Goal: Information Seeking & Learning: Learn about a topic

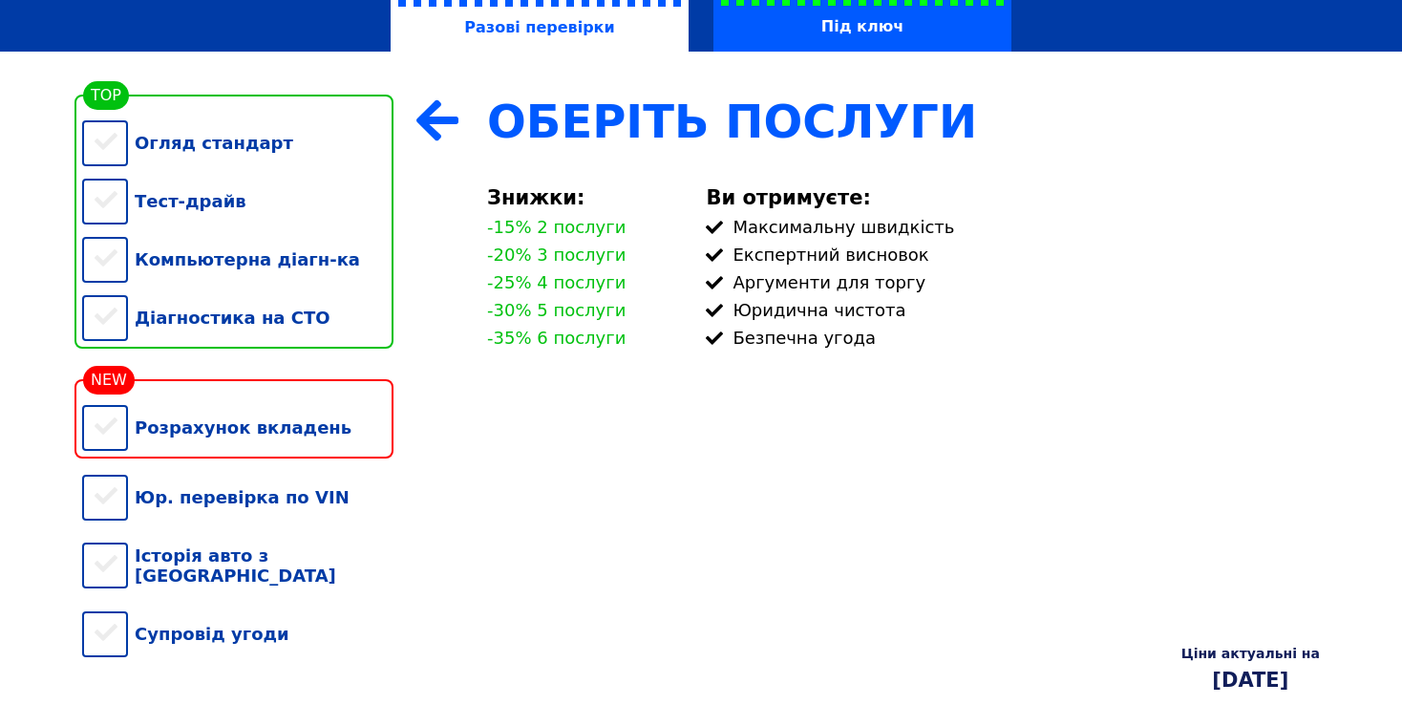
scroll to position [191, 0]
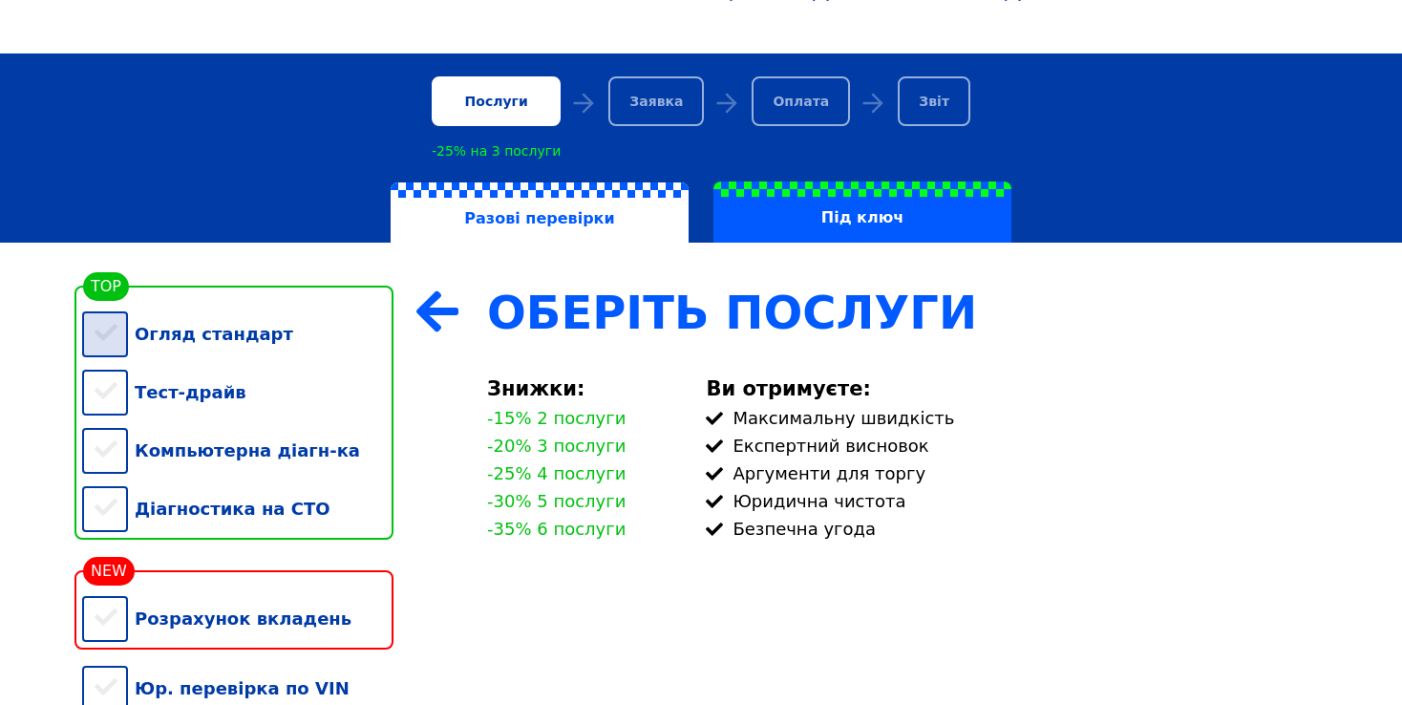
click at [110, 328] on div "Огляд стандарт" at bounding box center [237, 334] width 311 height 58
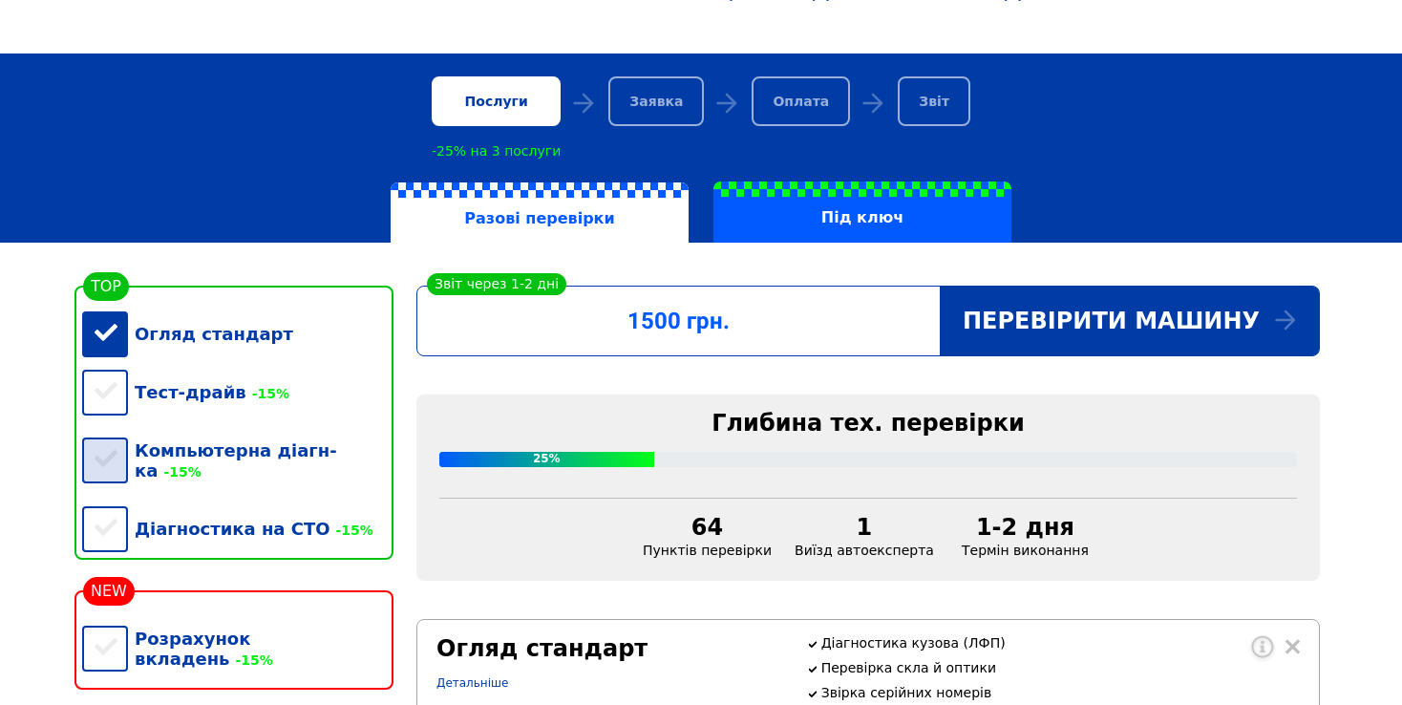
click at [101, 457] on div "Компьютерна діагн-ка -15%" at bounding box center [237, 460] width 311 height 78
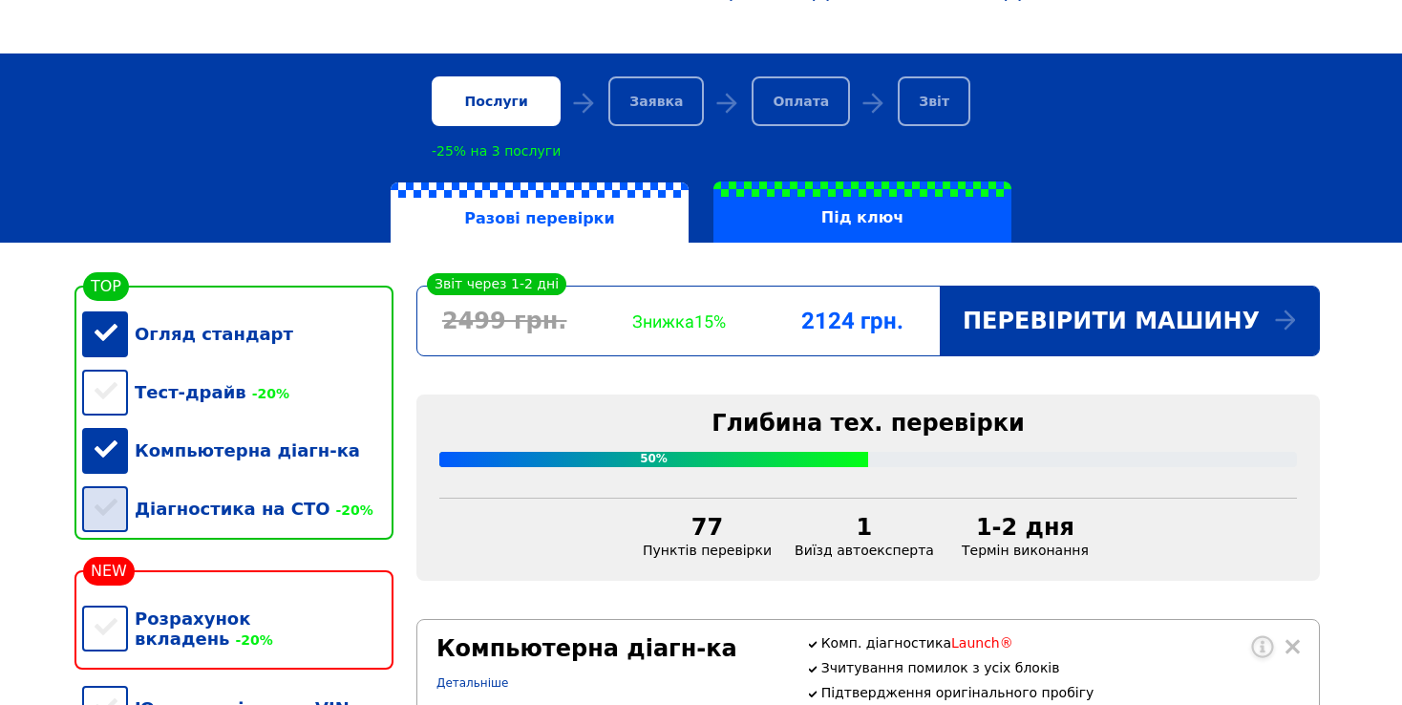
click at [126, 519] on div "Діагностика на СТО -20%" at bounding box center [237, 508] width 311 height 58
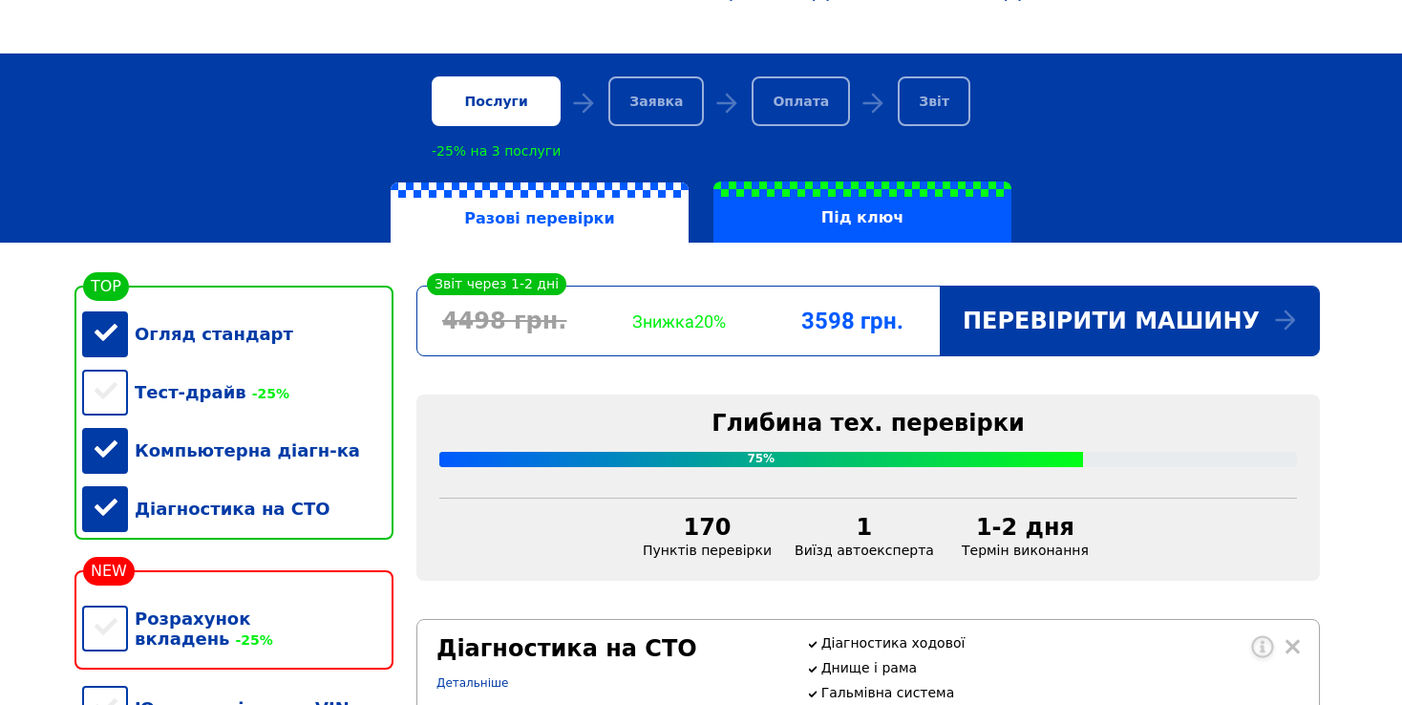
click at [115, 454] on div "Компьютерна діагн-ка" at bounding box center [237, 450] width 311 height 58
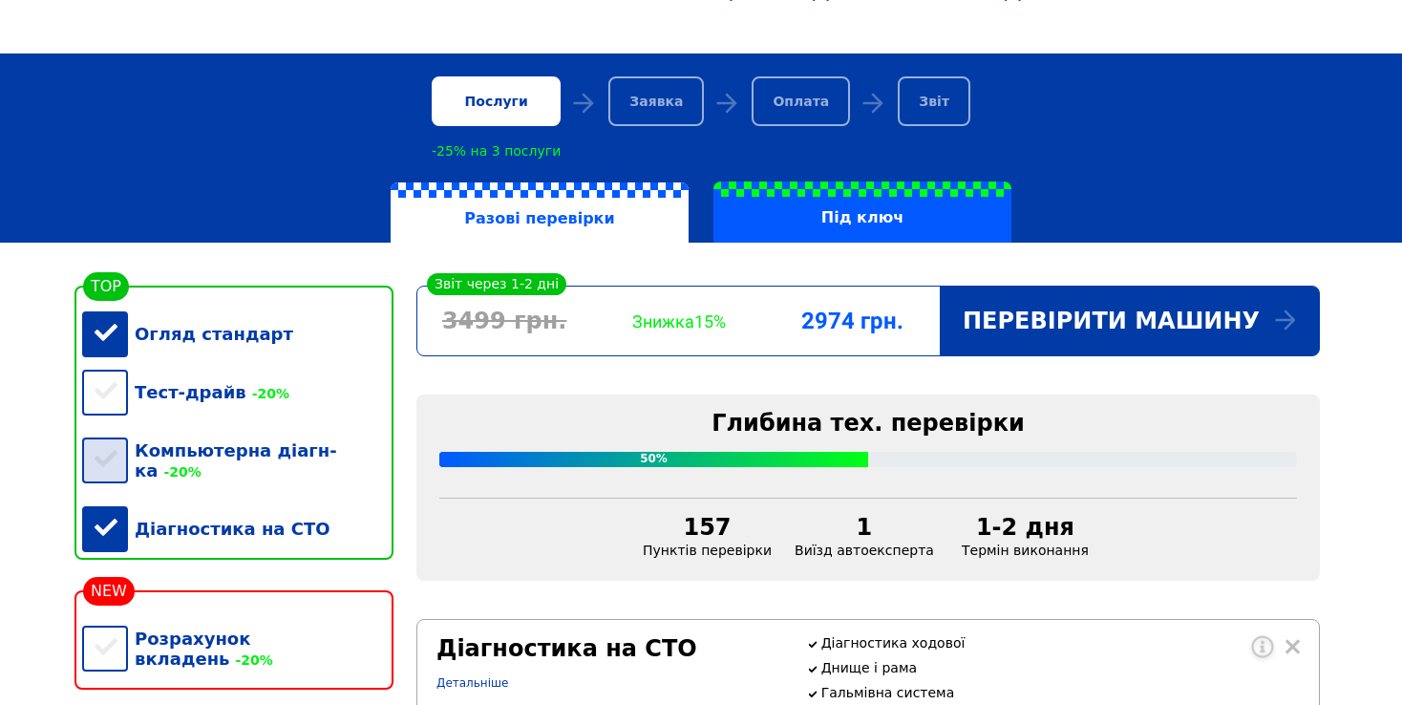
click at [93, 459] on div "Компьютерна діагн-ка -20%" at bounding box center [237, 460] width 311 height 78
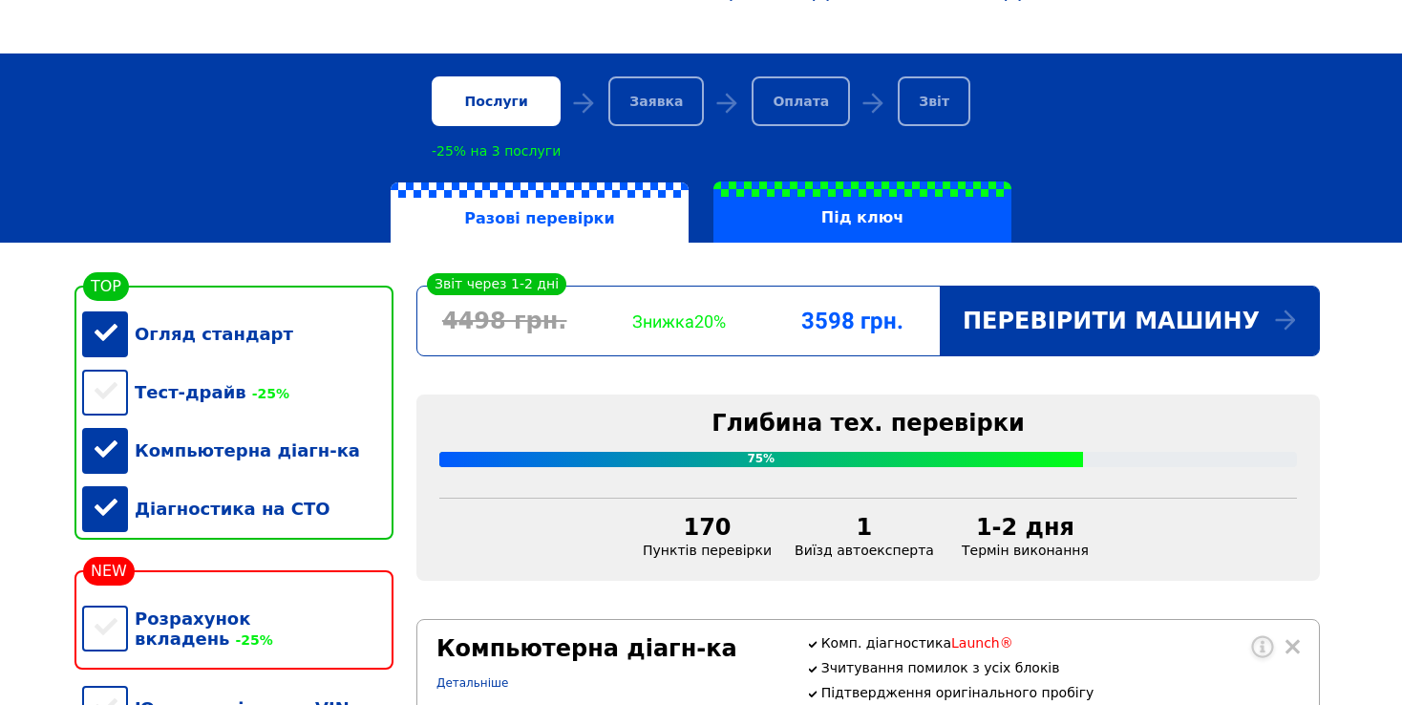
click at [104, 330] on div "Огляд стандарт" at bounding box center [237, 334] width 311 height 58
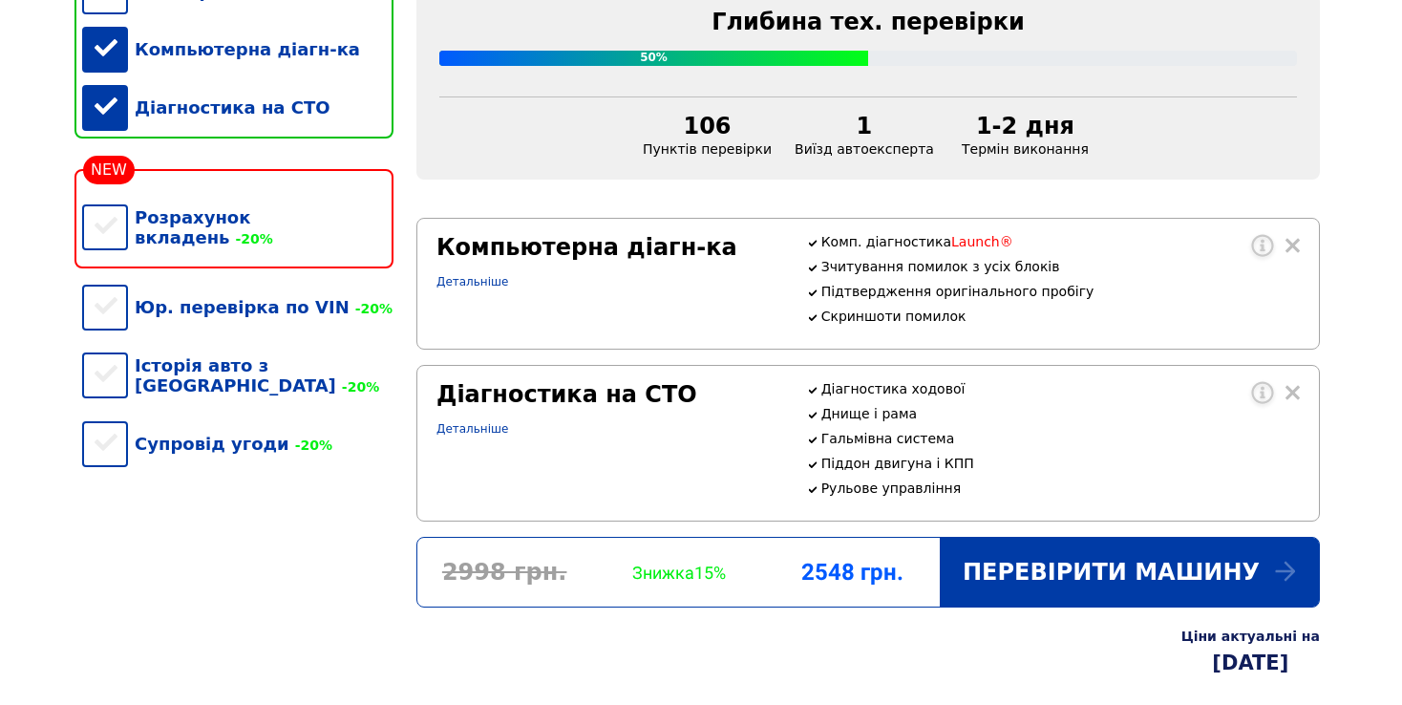
scroll to position [363, 0]
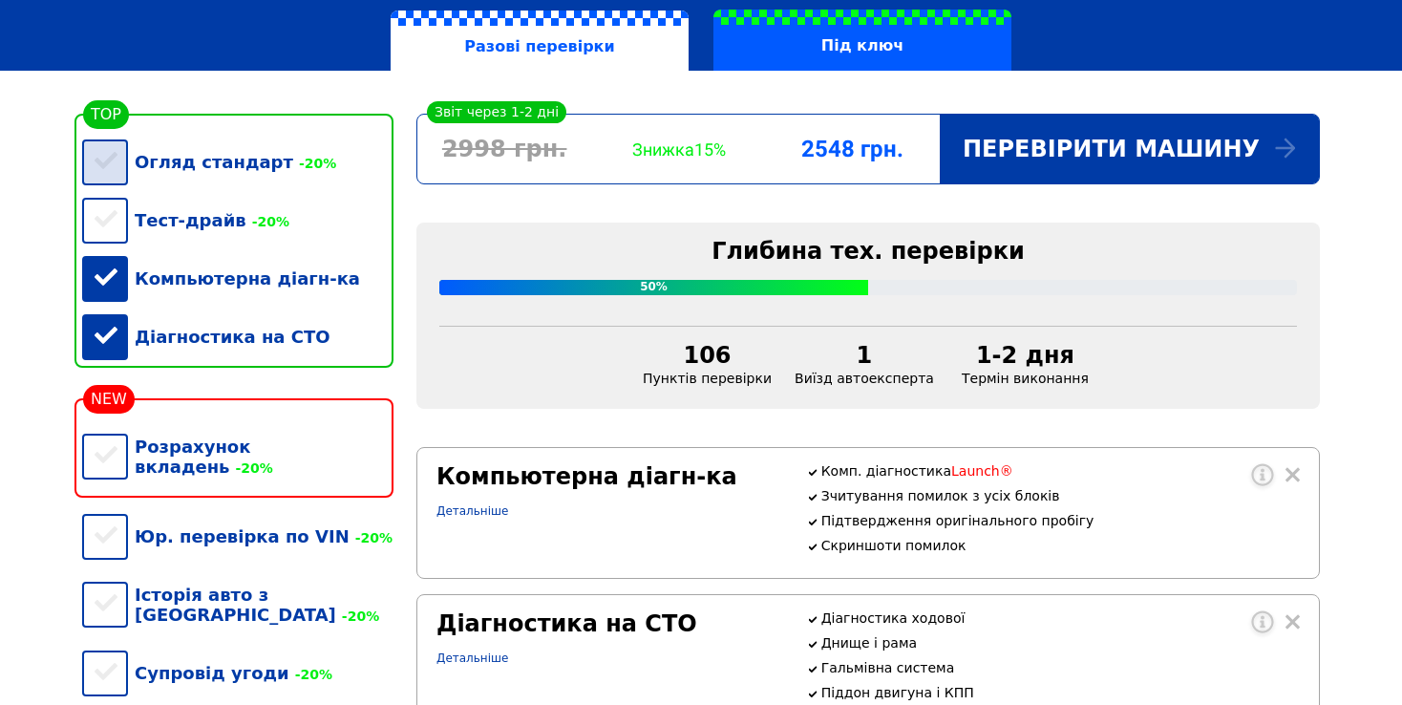
click at [107, 165] on div "Огляд стандарт -20%" at bounding box center [237, 162] width 311 height 58
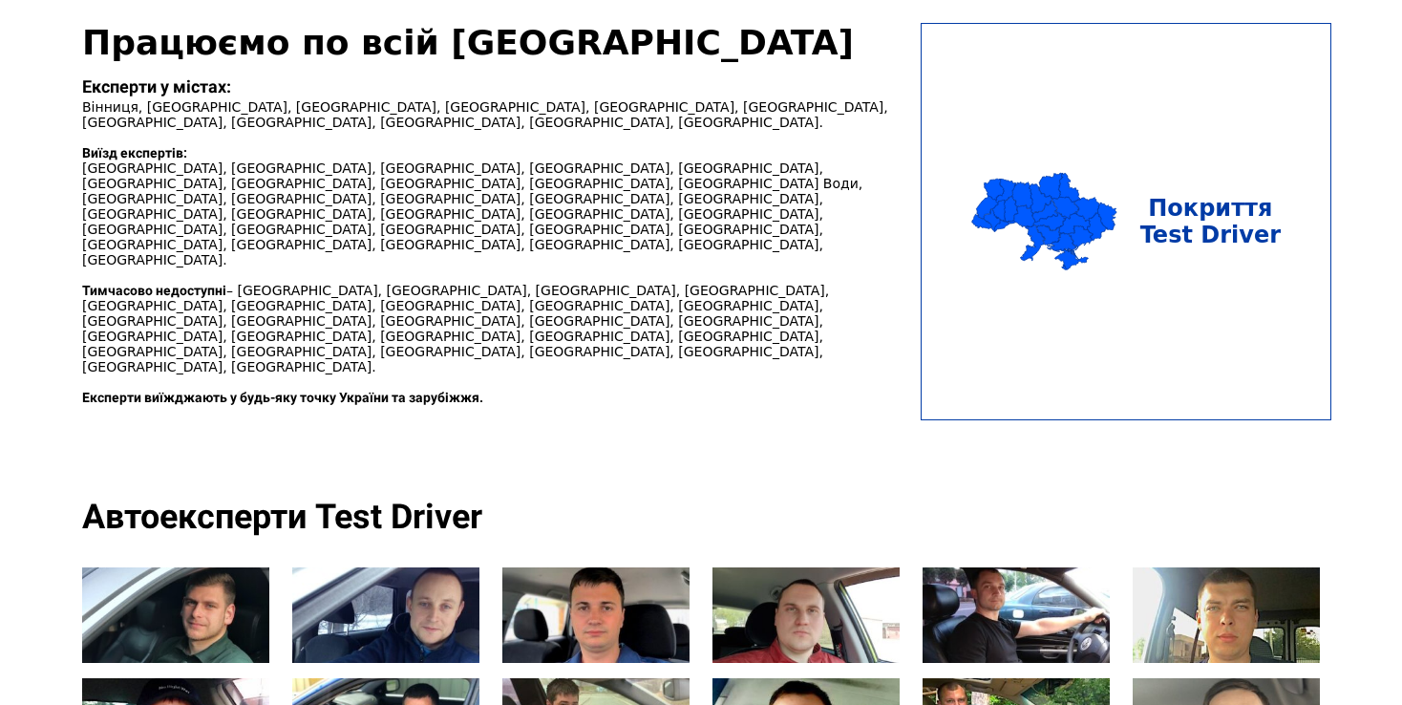
scroll to position [2464, 0]
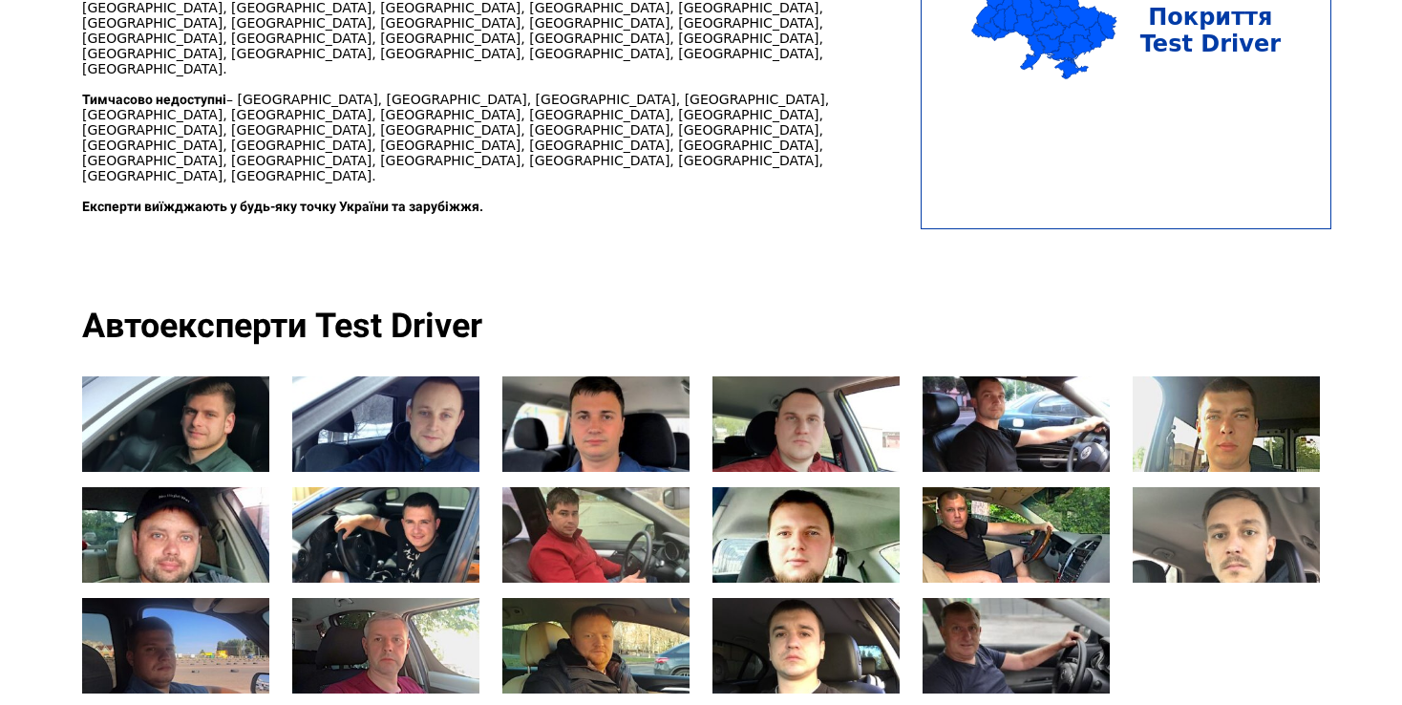
click at [1227, 500] on div at bounding box center [1226, 534] width 187 height 95
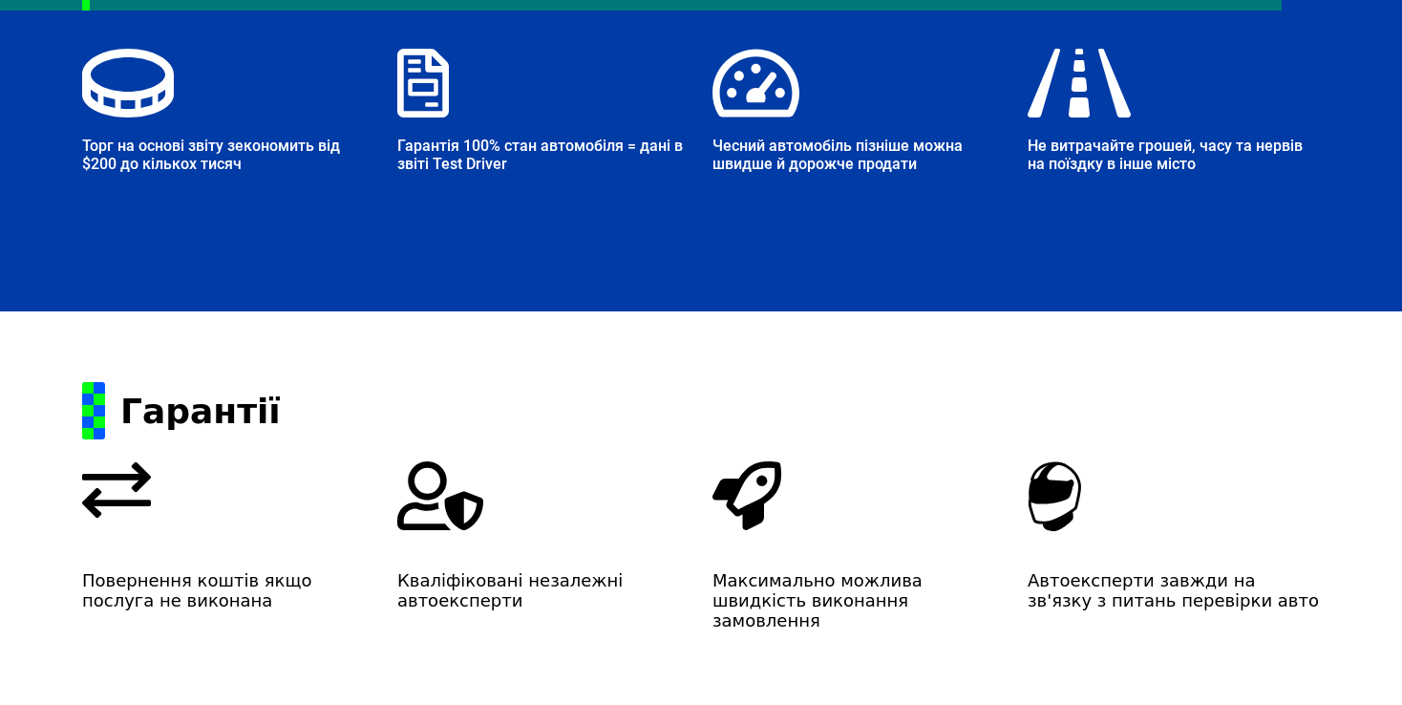
scroll to position [3677, 0]
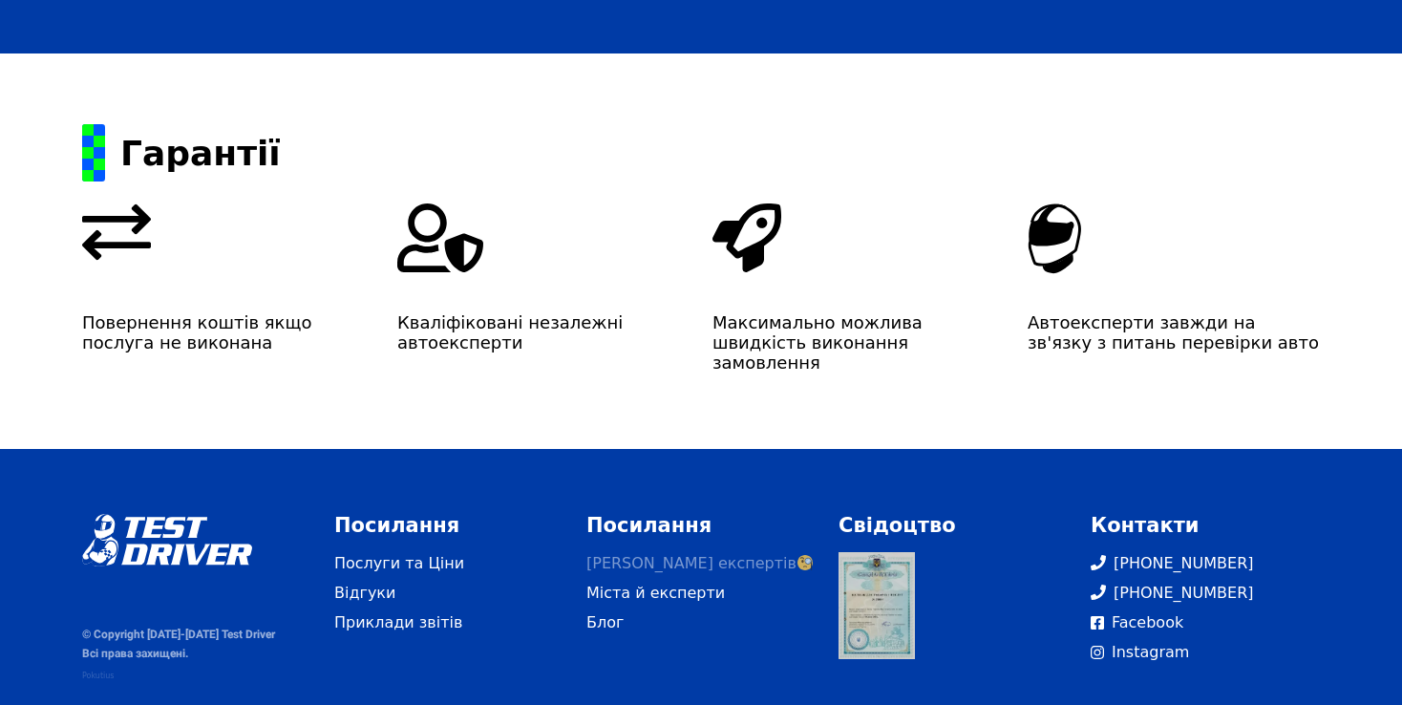
click at [692, 552] on link "[PERSON_NAME] експертів" at bounding box center [700, 563] width 229 height 23
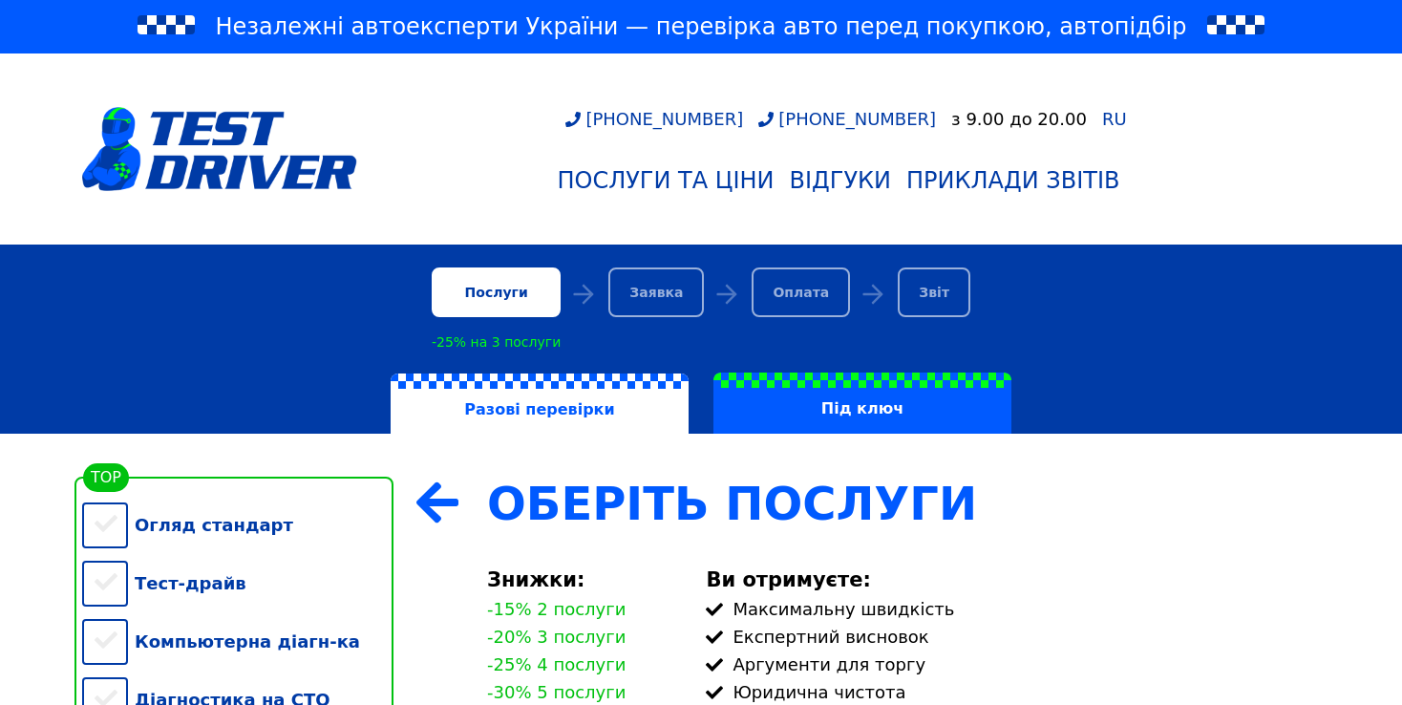
scroll to position [3098, 0]
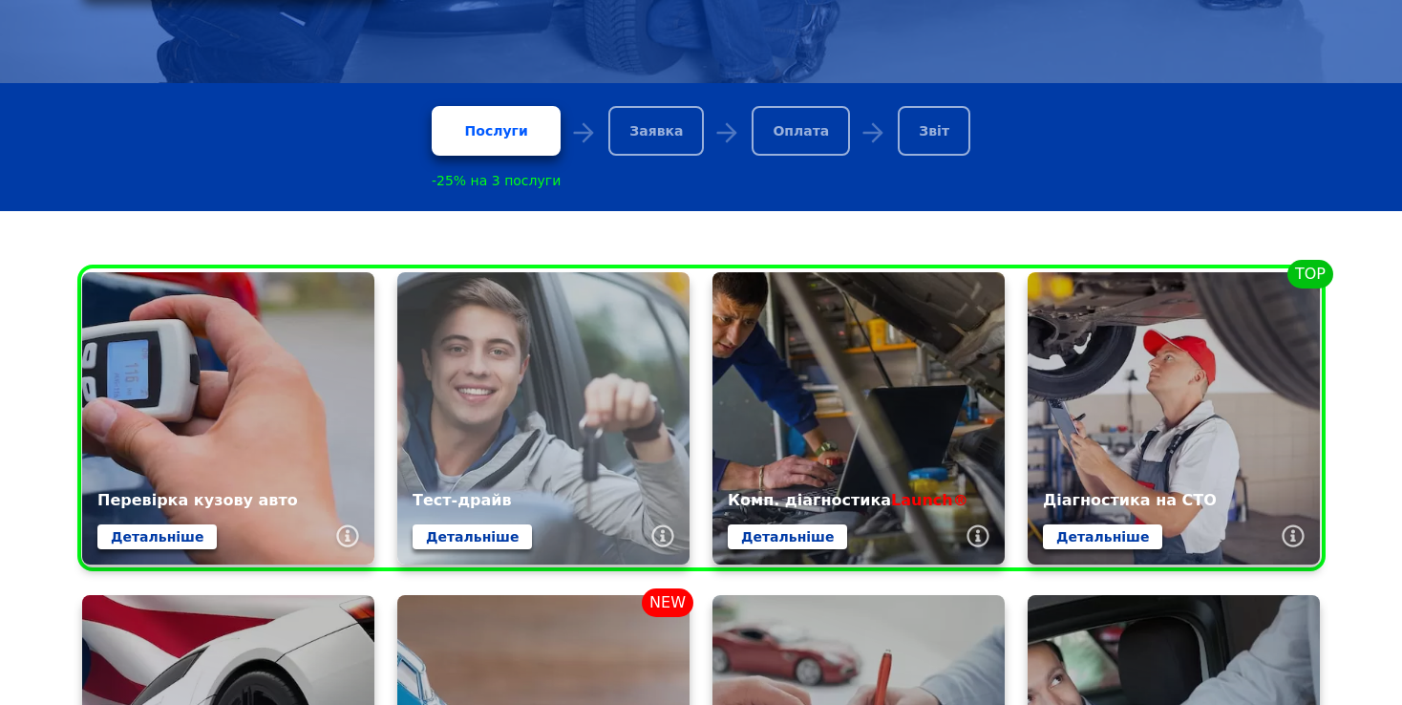
scroll to position [668, 0]
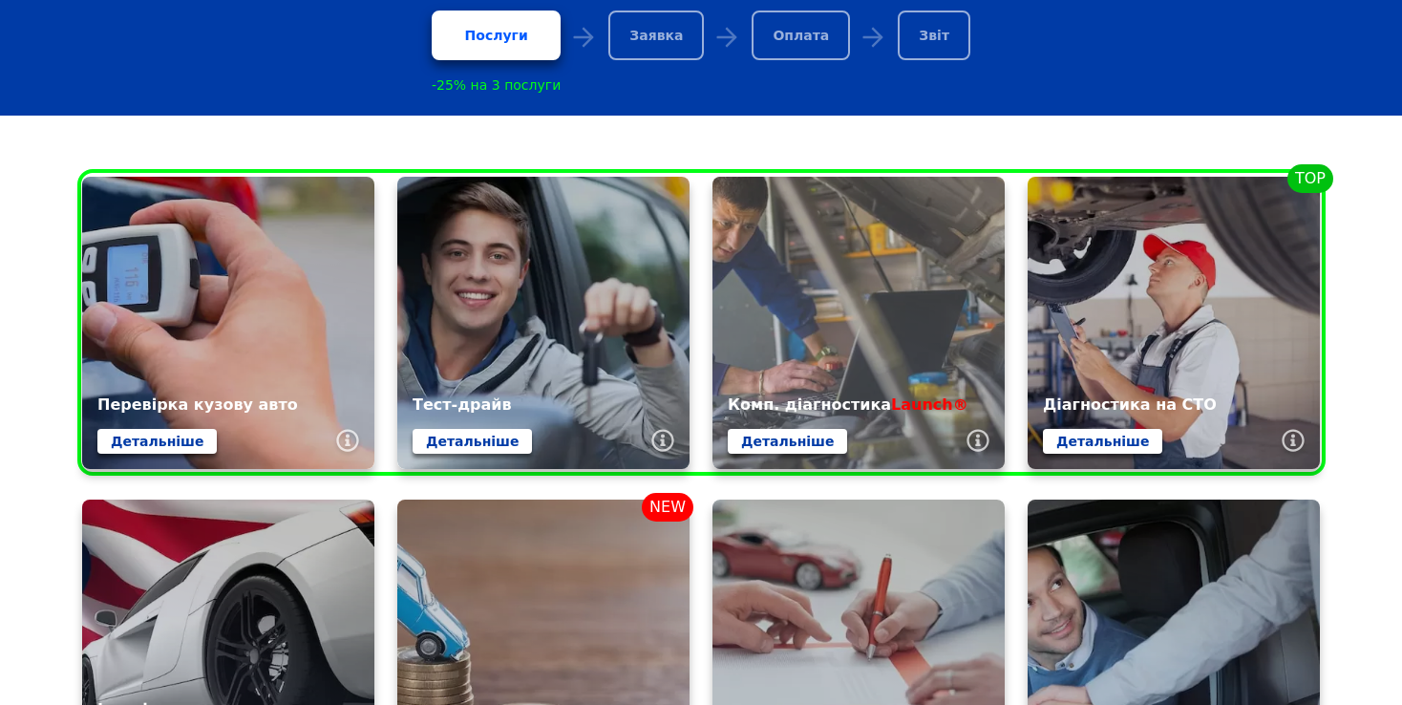
click at [894, 374] on link at bounding box center [858, 323] width 292 height 292
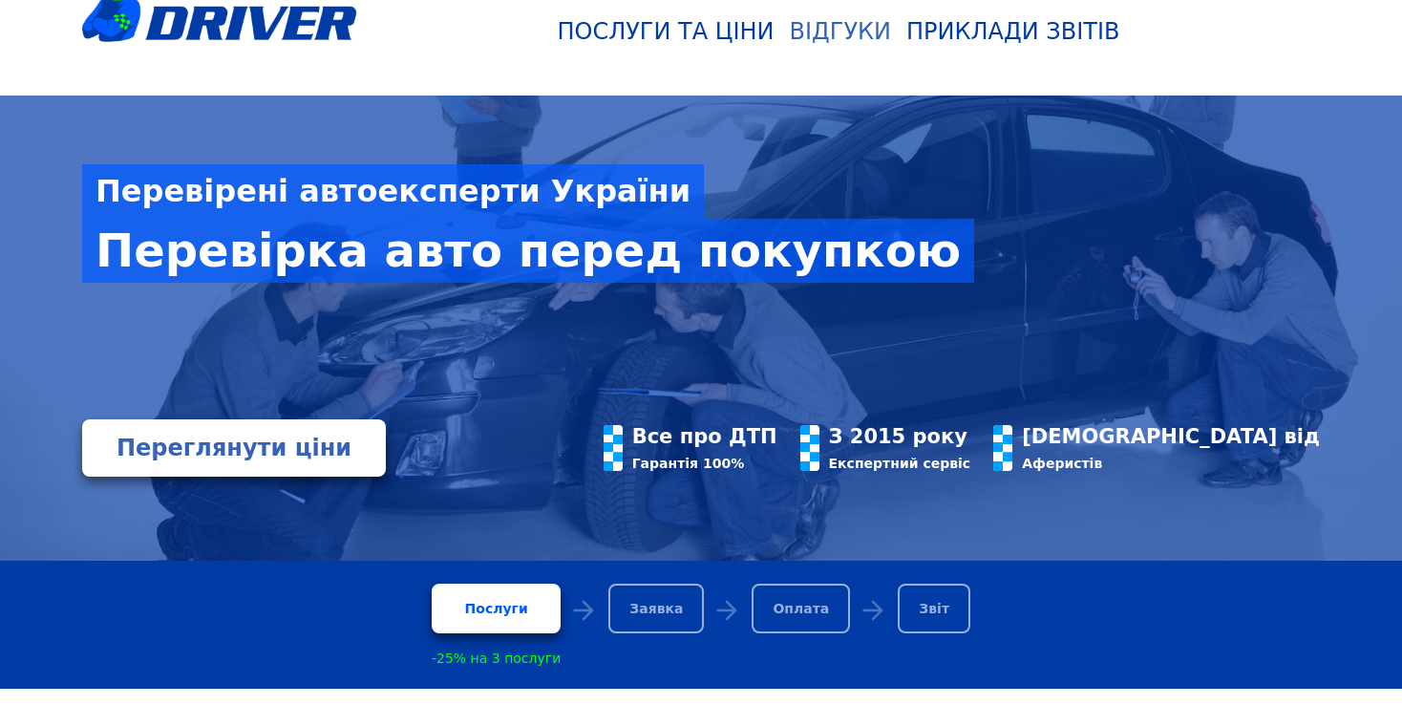
scroll to position [0, 0]
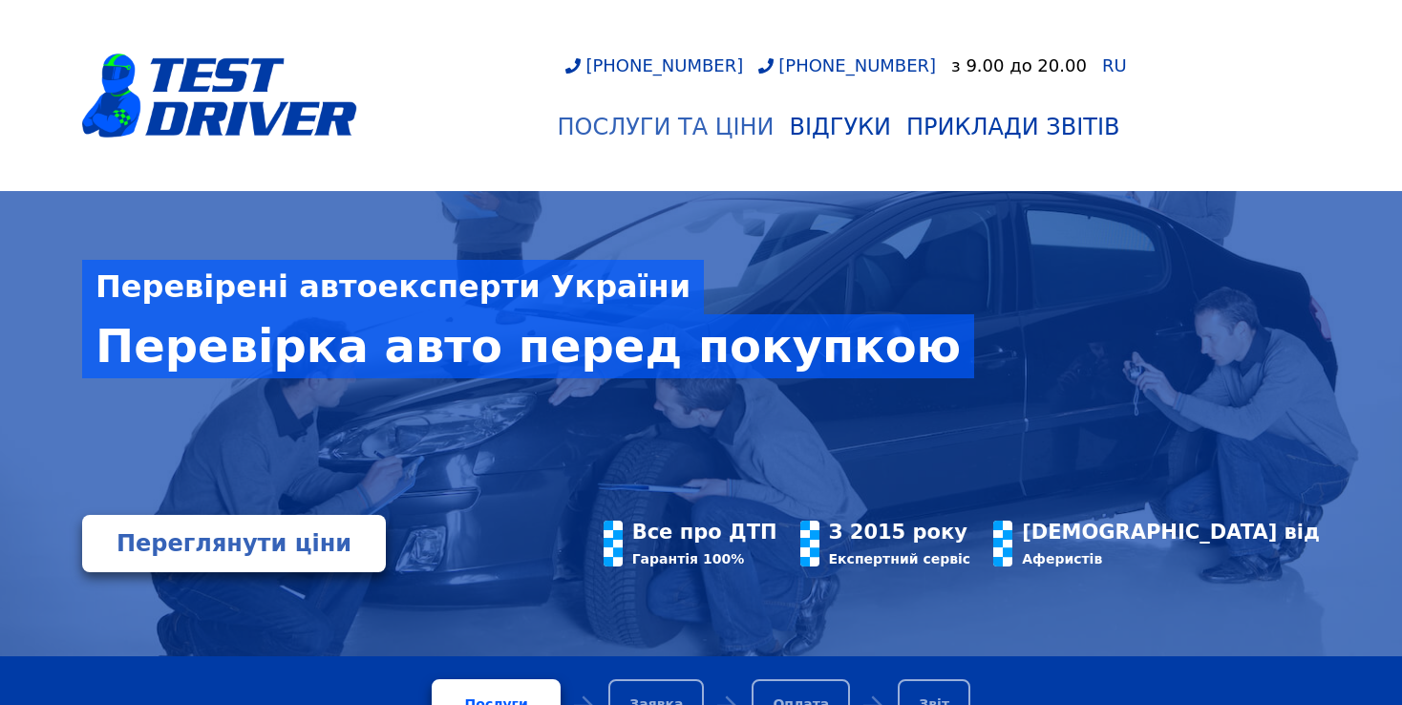
click at [732, 127] on div "Послуги та Ціни" at bounding box center [665, 127] width 217 height 27
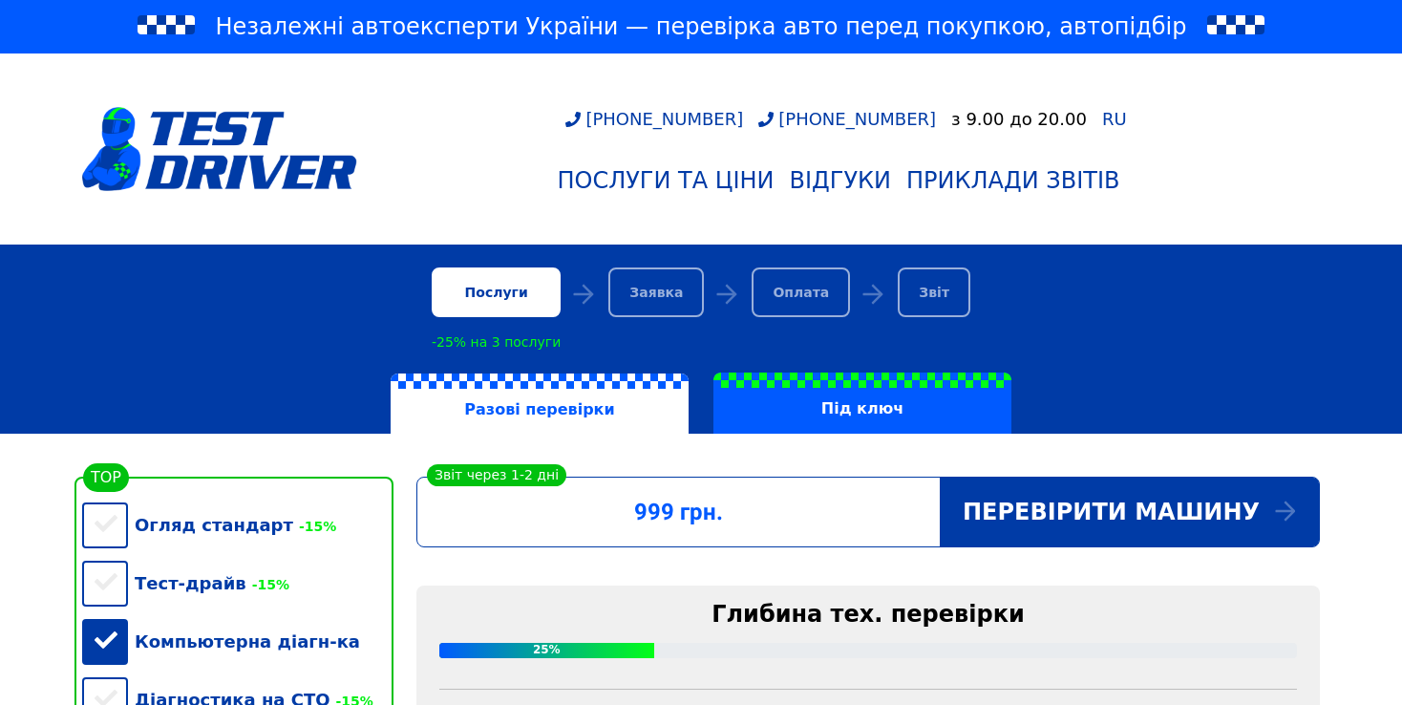
scroll to position [286, 0]
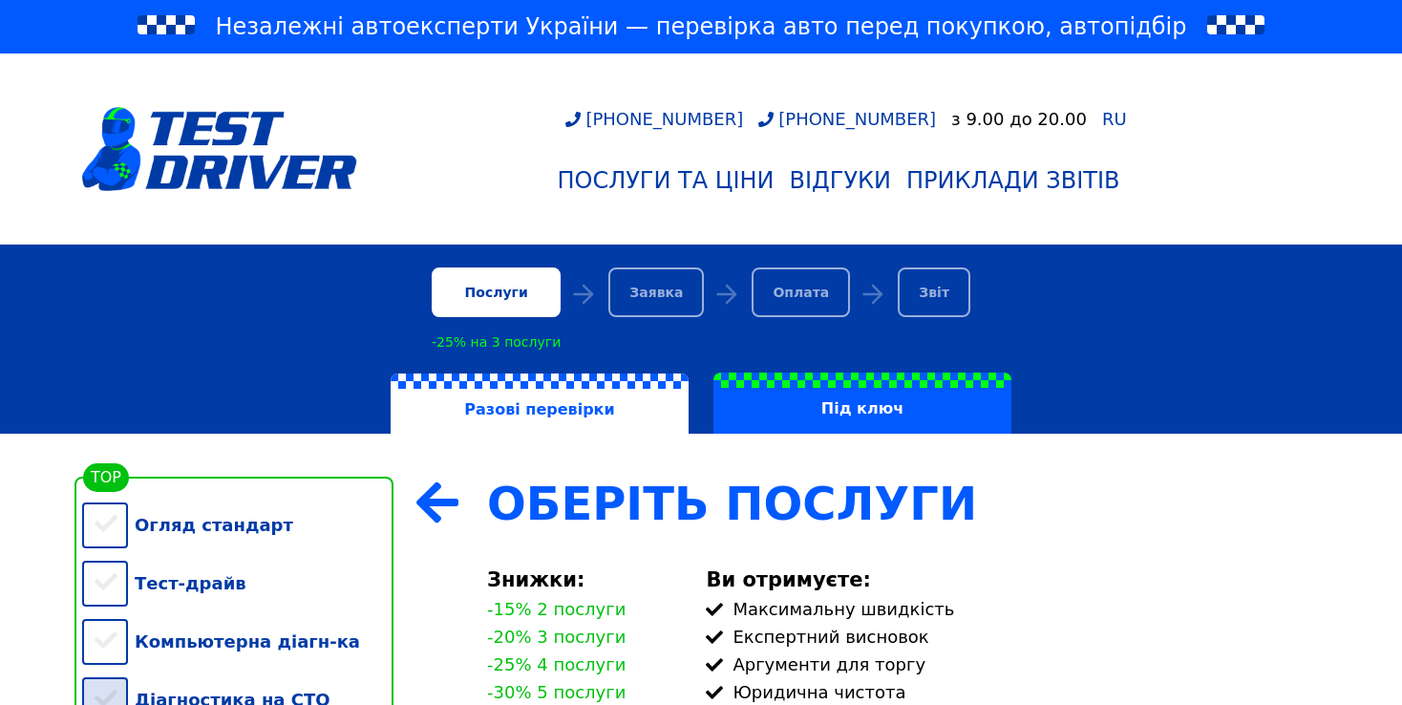
scroll to position [191, 0]
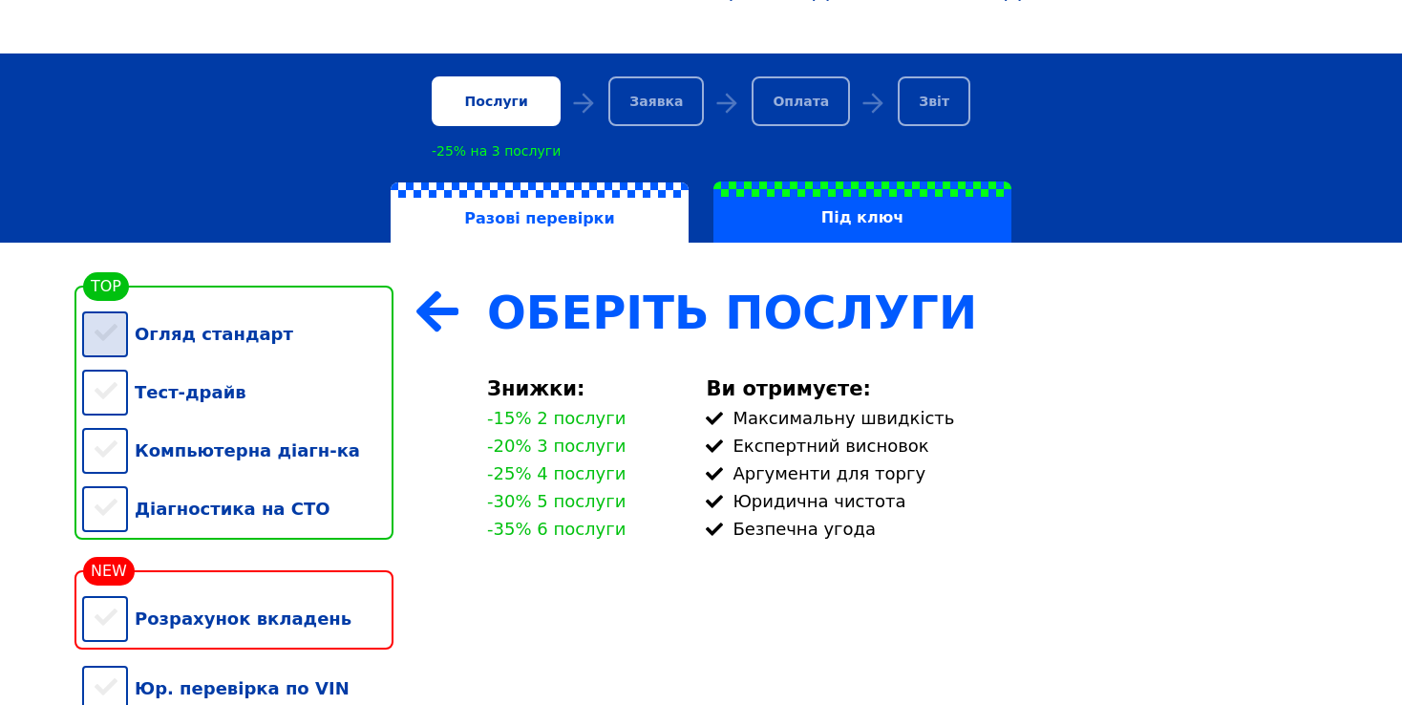
click at [108, 337] on div "Огляд стандарт" at bounding box center [237, 334] width 311 height 58
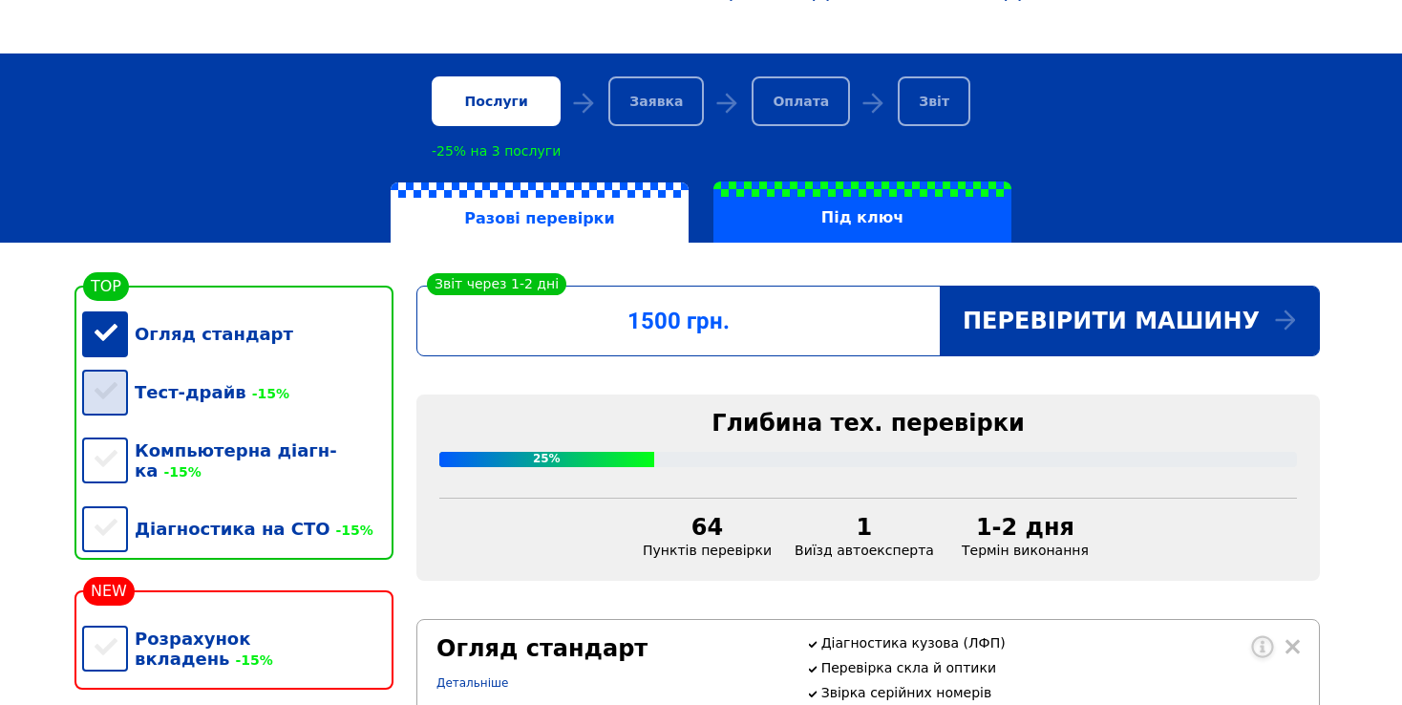
click at [111, 393] on div "Тест-драйв -15%" at bounding box center [237, 392] width 311 height 58
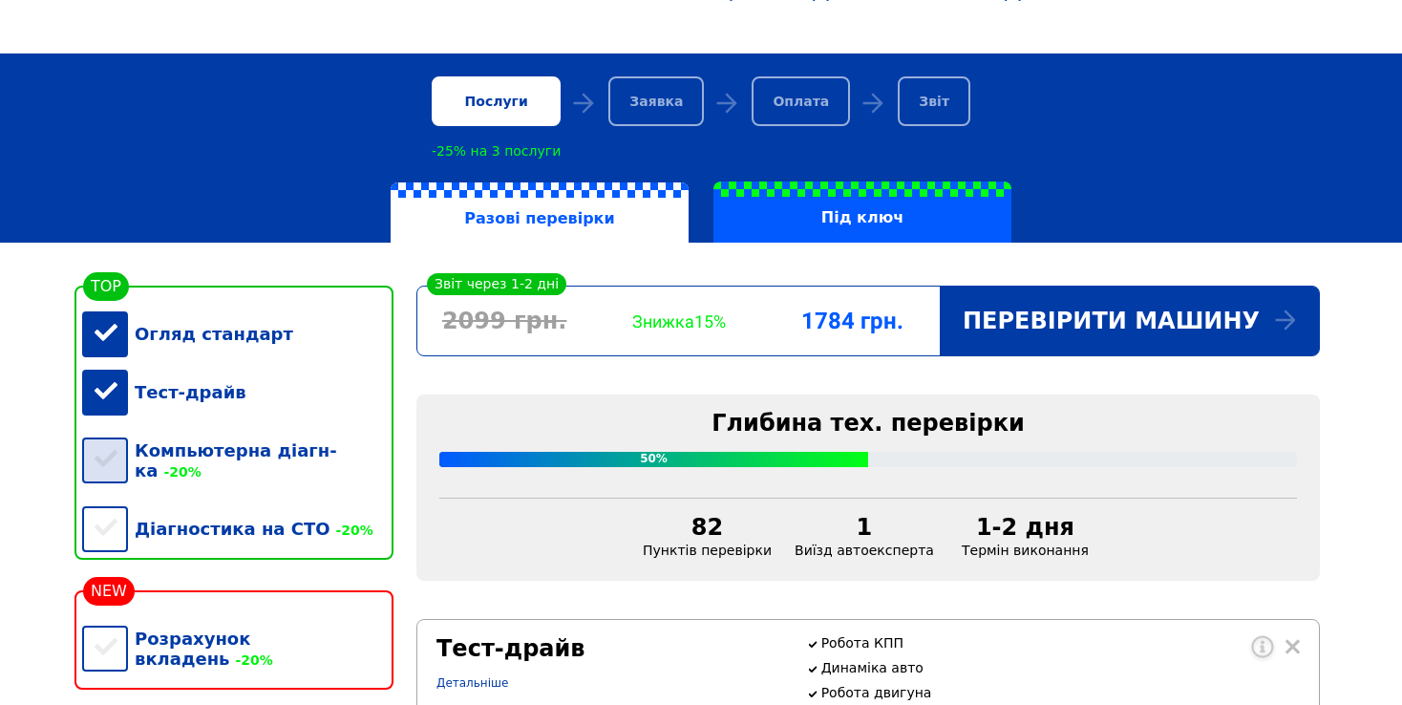
click at [108, 445] on div "Компьютерна діагн-ка -20%" at bounding box center [237, 460] width 311 height 78
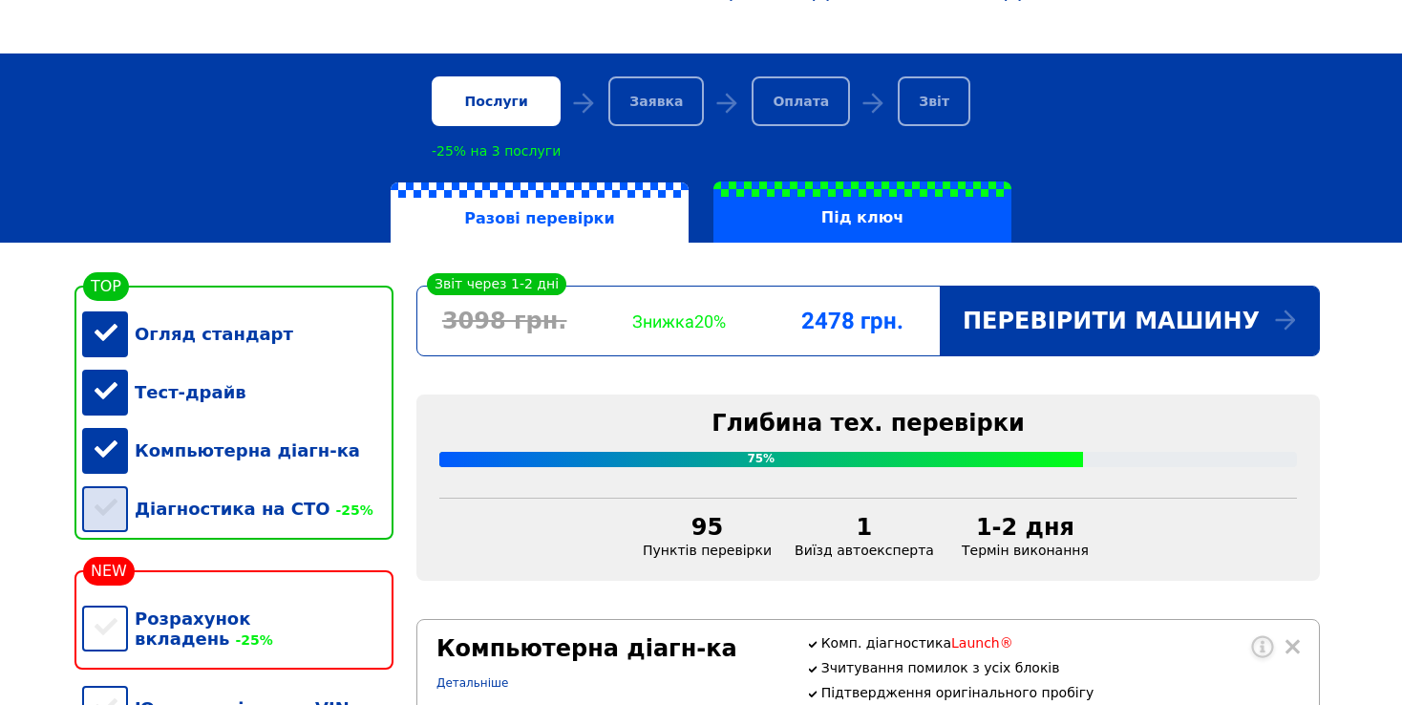
click at [111, 503] on div "Діагностика на СТО -25%" at bounding box center [237, 508] width 311 height 58
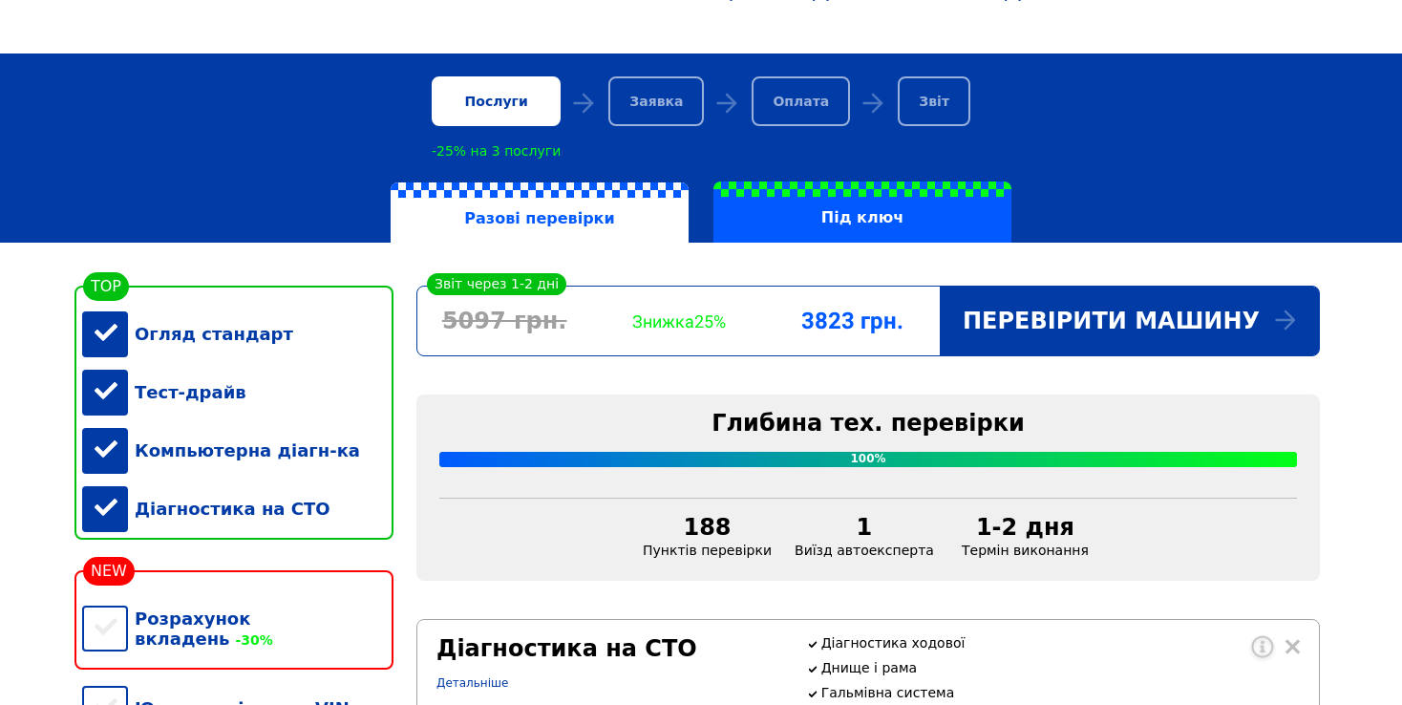
click at [103, 460] on div "Компьютерна діагн-ка" at bounding box center [237, 450] width 311 height 58
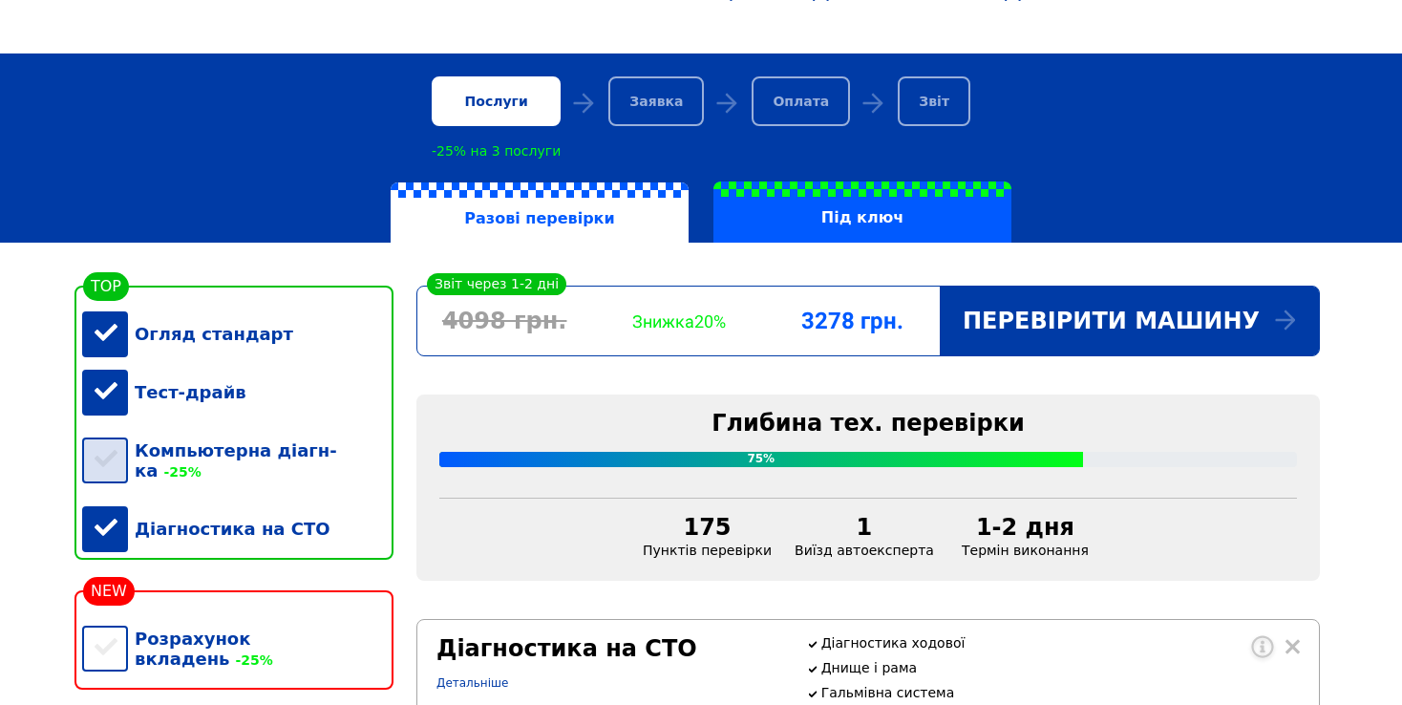
click at [106, 463] on div "Компьютерна діагн-ка -25%" at bounding box center [237, 460] width 311 height 78
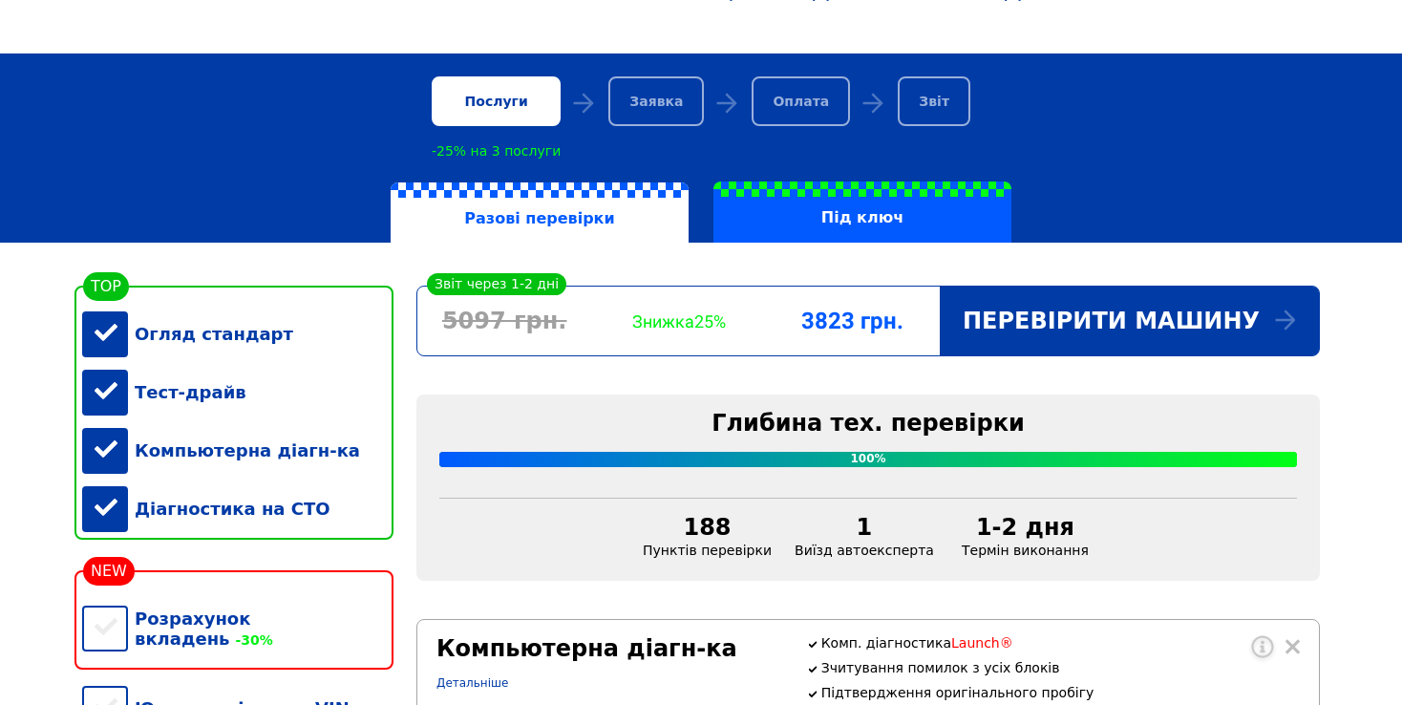
click at [116, 394] on div "Тест-драйв" at bounding box center [237, 392] width 311 height 58
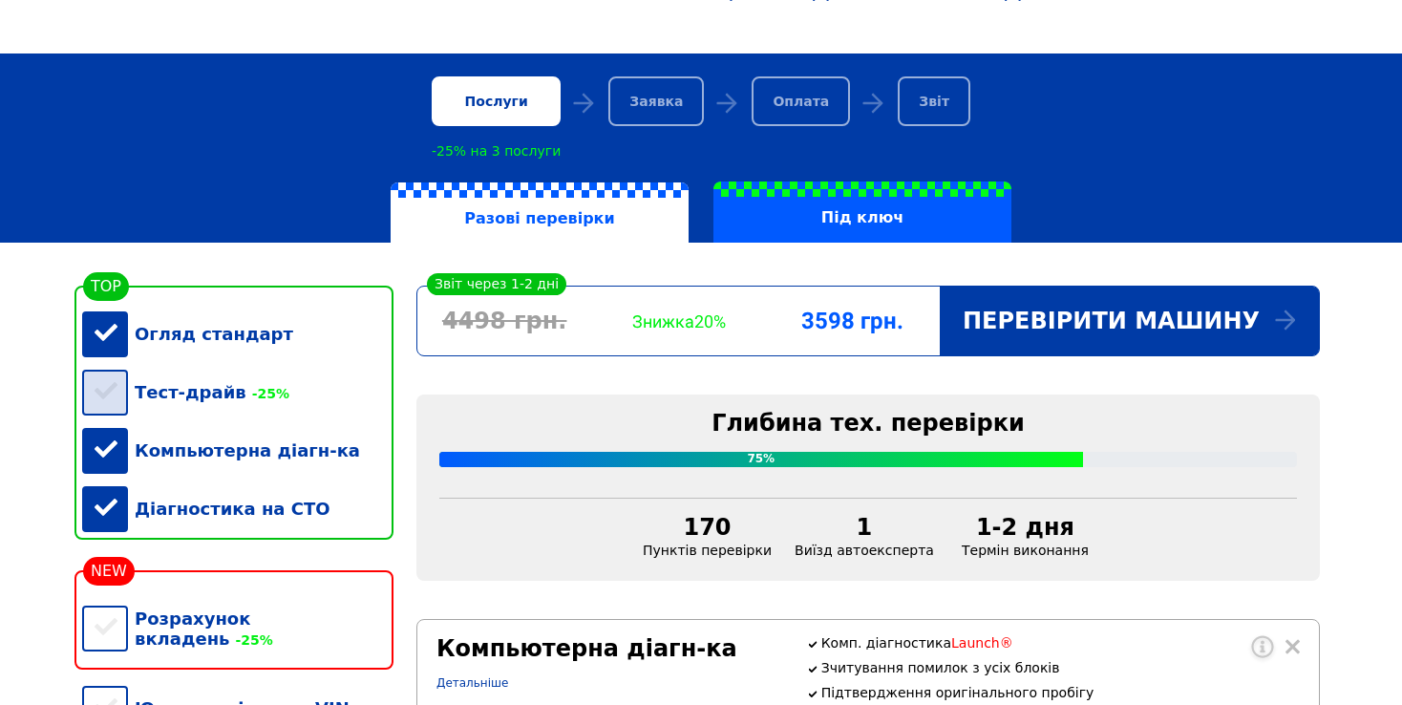
click at [121, 396] on div "Тест-драйв -25%" at bounding box center [237, 392] width 311 height 58
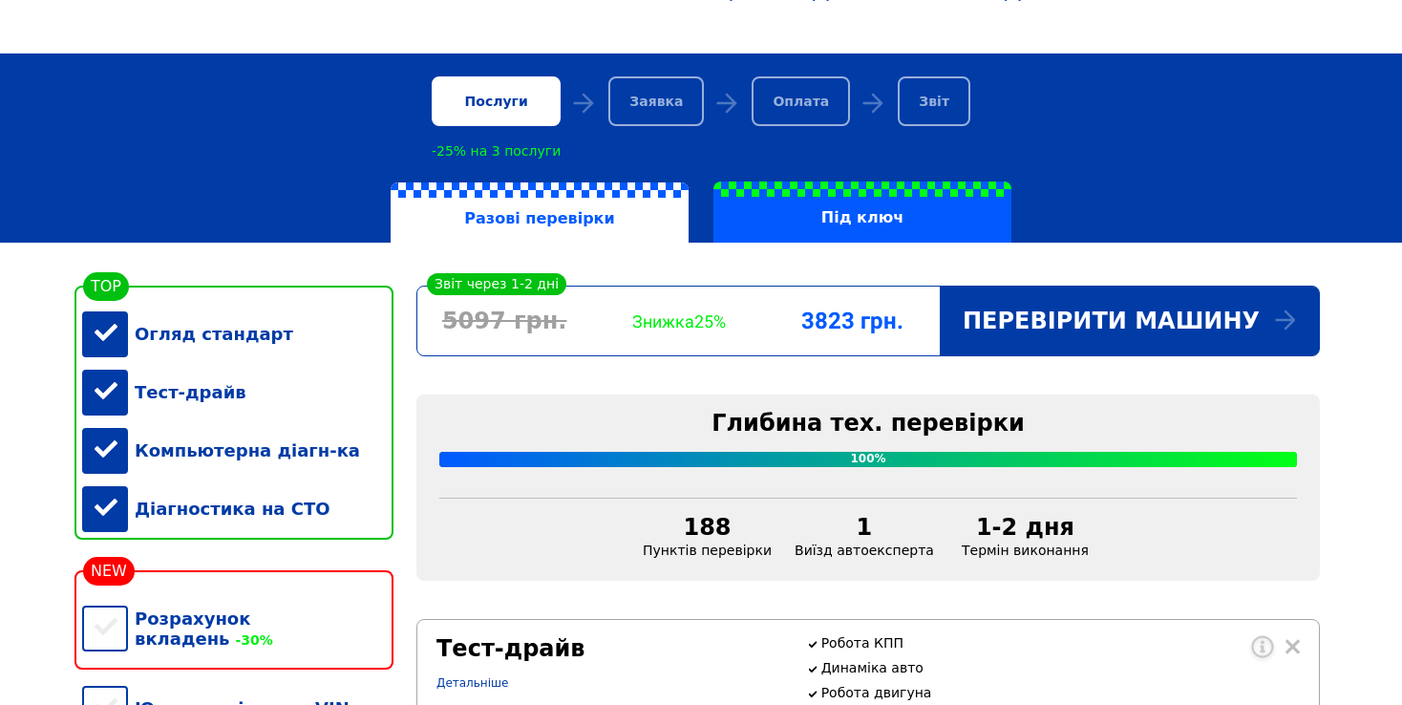
click at [119, 398] on div "Тест-драйв" at bounding box center [237, 392] width 311 height 58
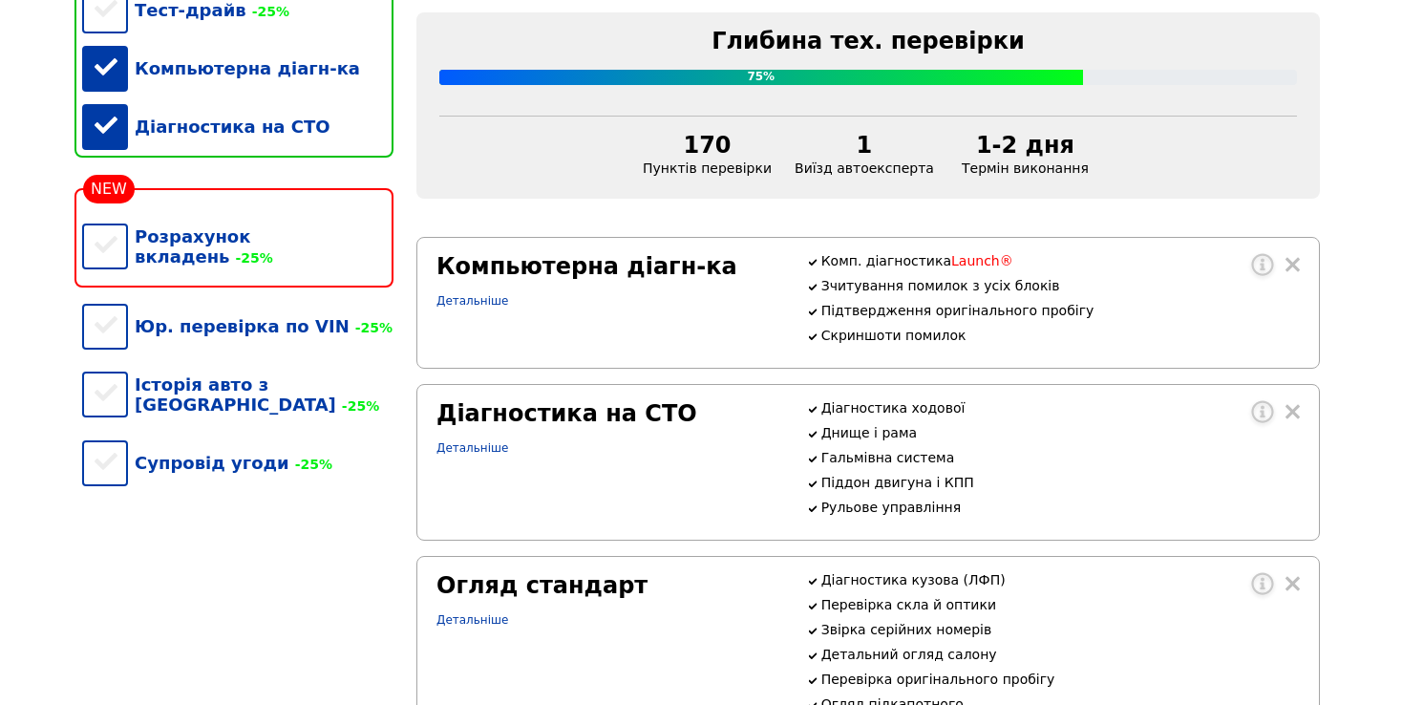
scroll to position [477, 0]
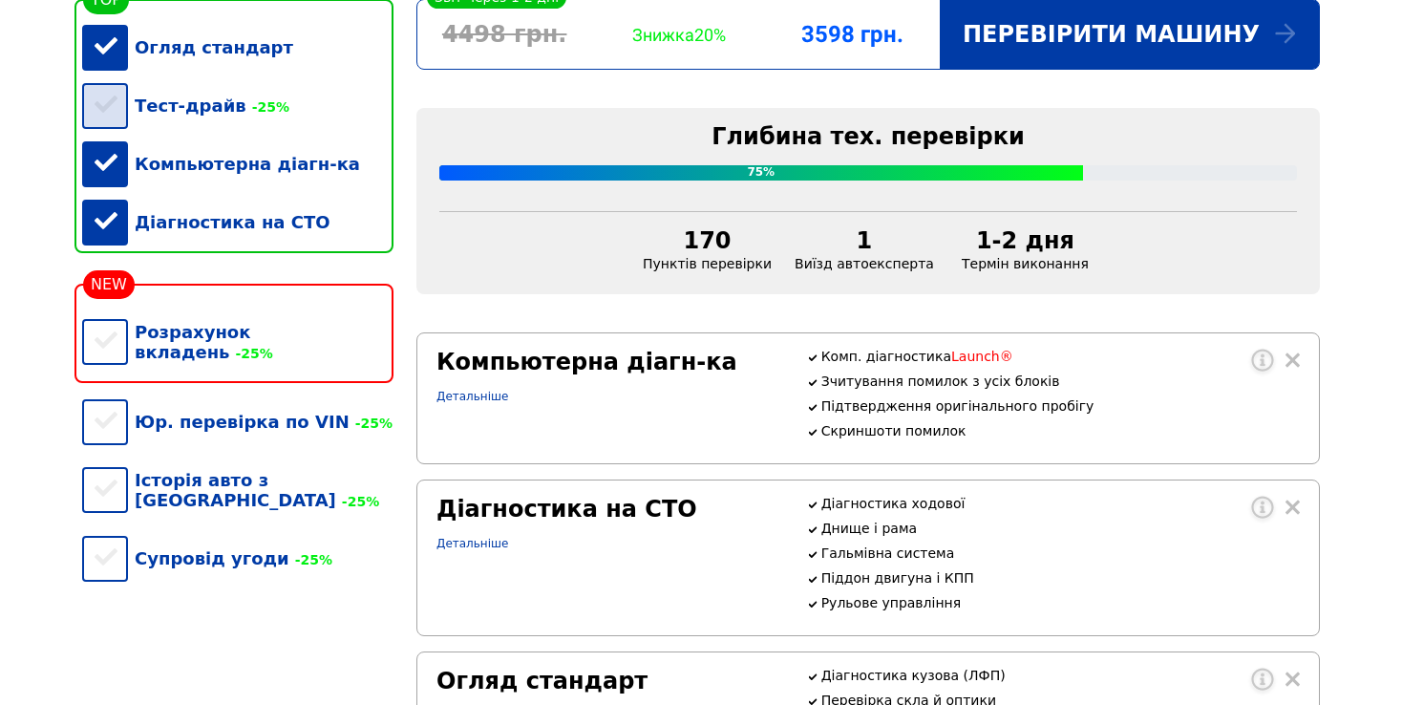
click at [116, 112] on div "Тест-драйв -25%" at bounding box center [237, 105] width 311 height 58
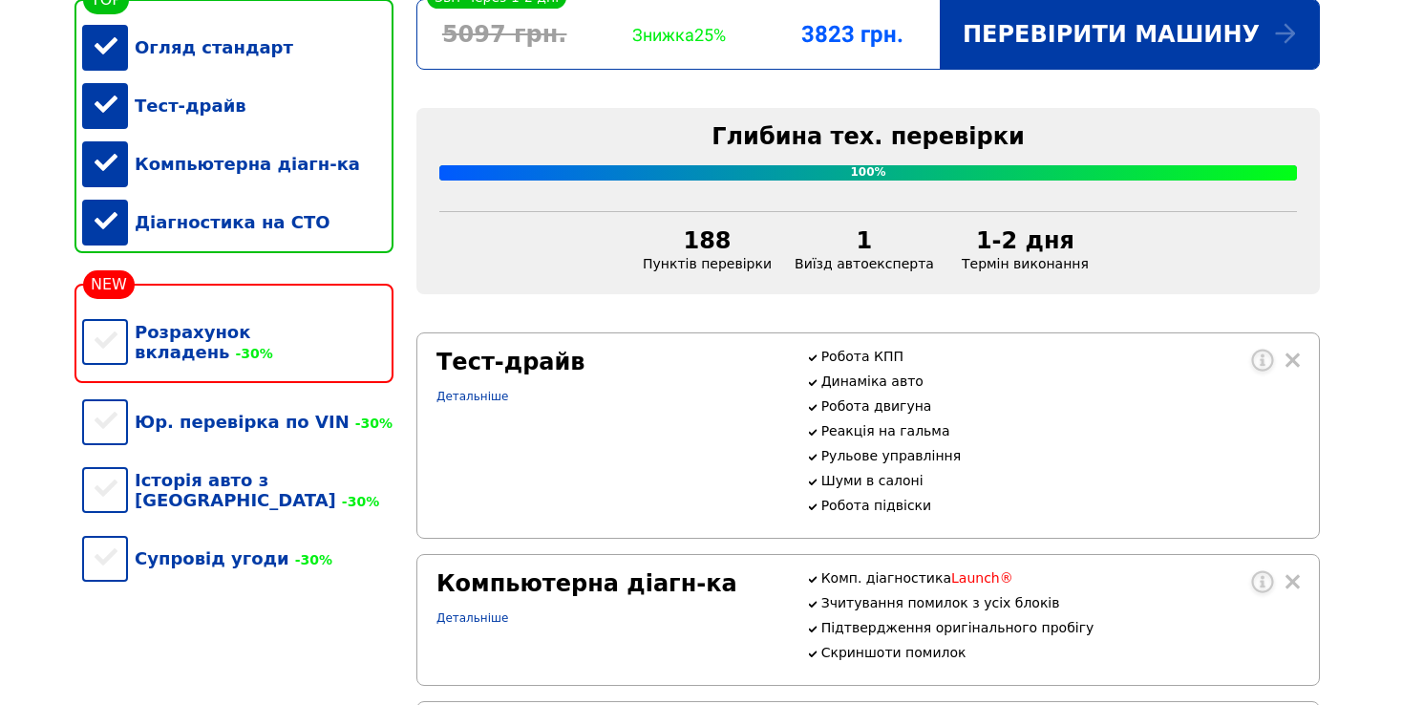
click at [102, 108] on div "Тест-драйв" at bounding box center [237, 105] width 311 height 58
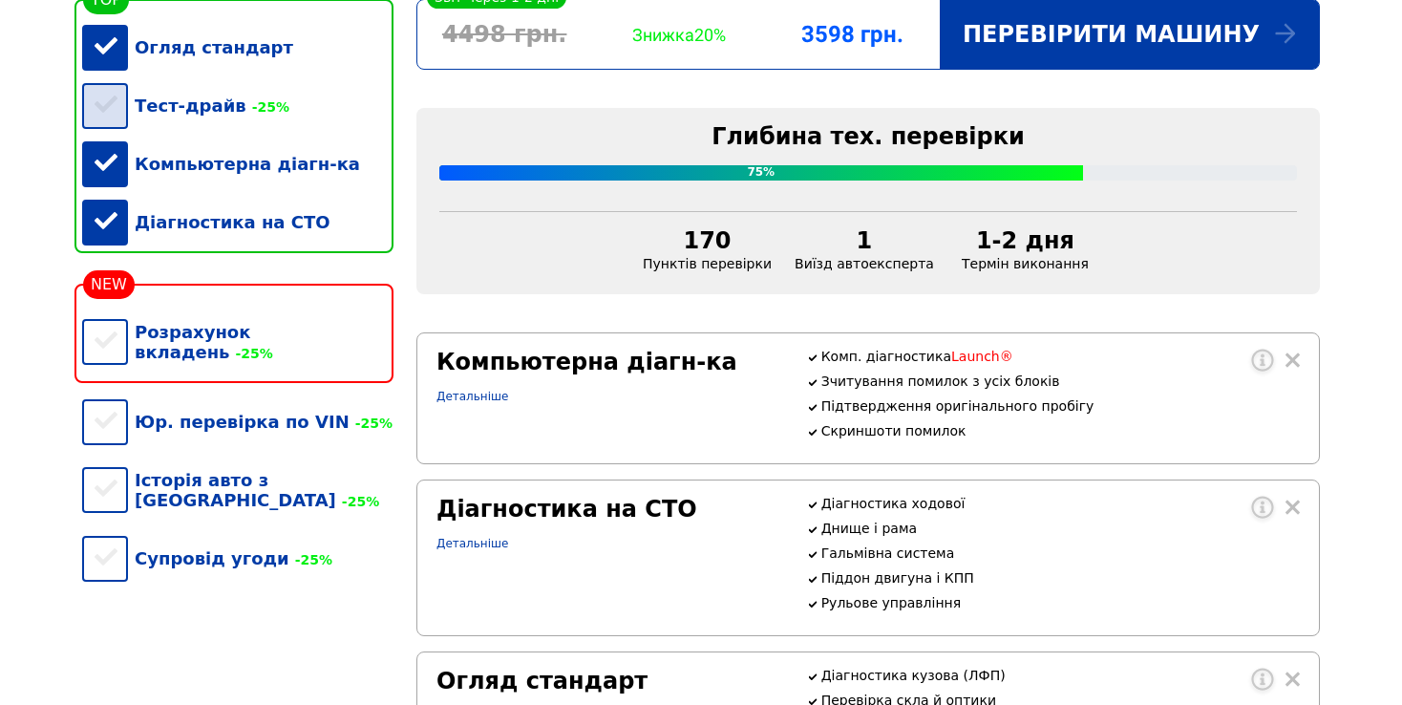
click at [102, 110] on div "Тест-драйв -25%" at bounding box center [237, 105] width 311 height 58
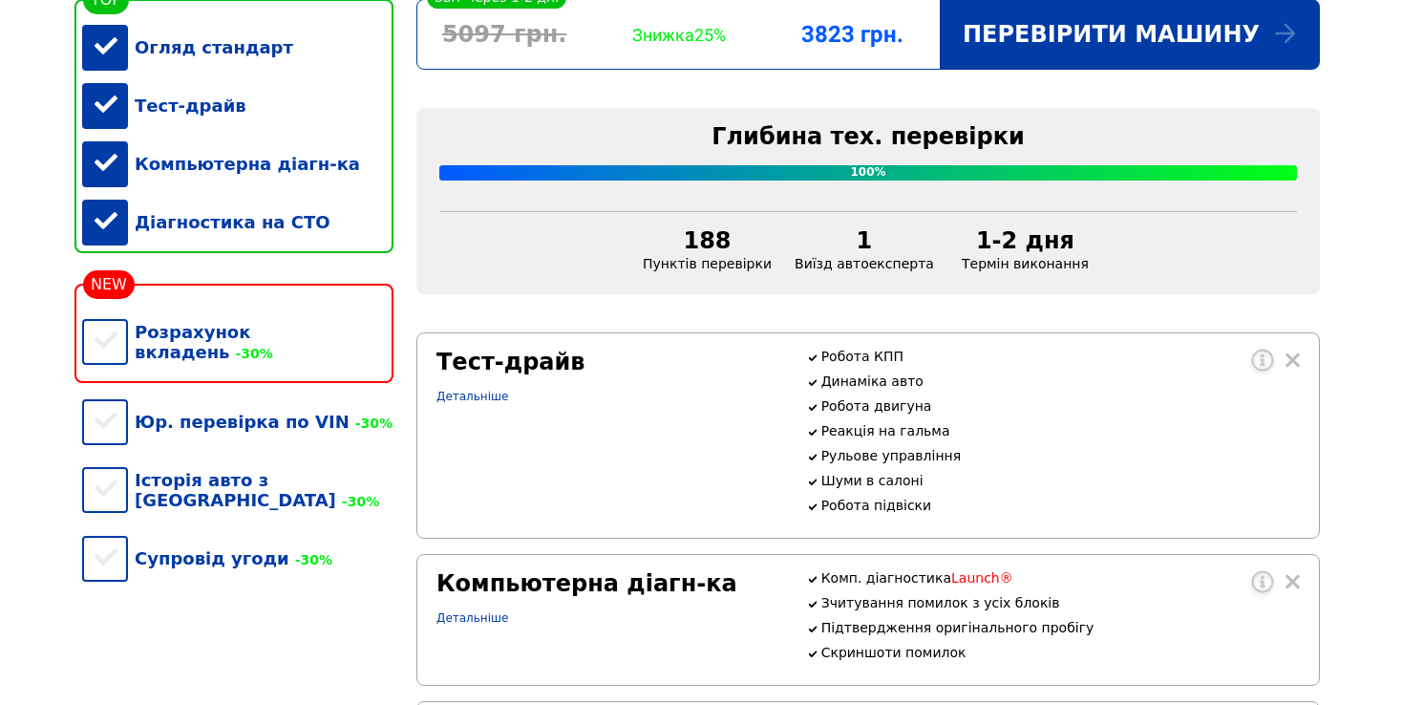
scroll to position [382, 0]
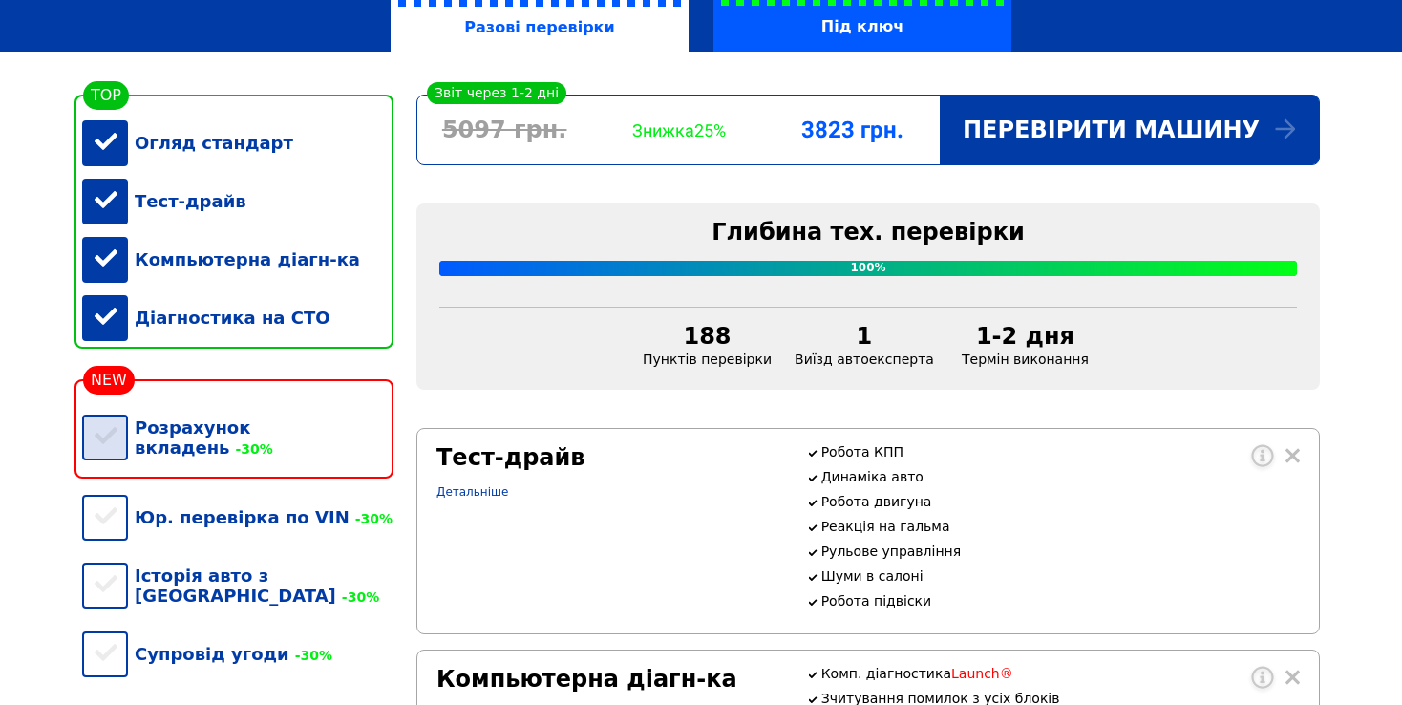
click at [122, 438] on div "Розрахунок вкладень -30%" at bounding box center [237, 437] width 311 height 78
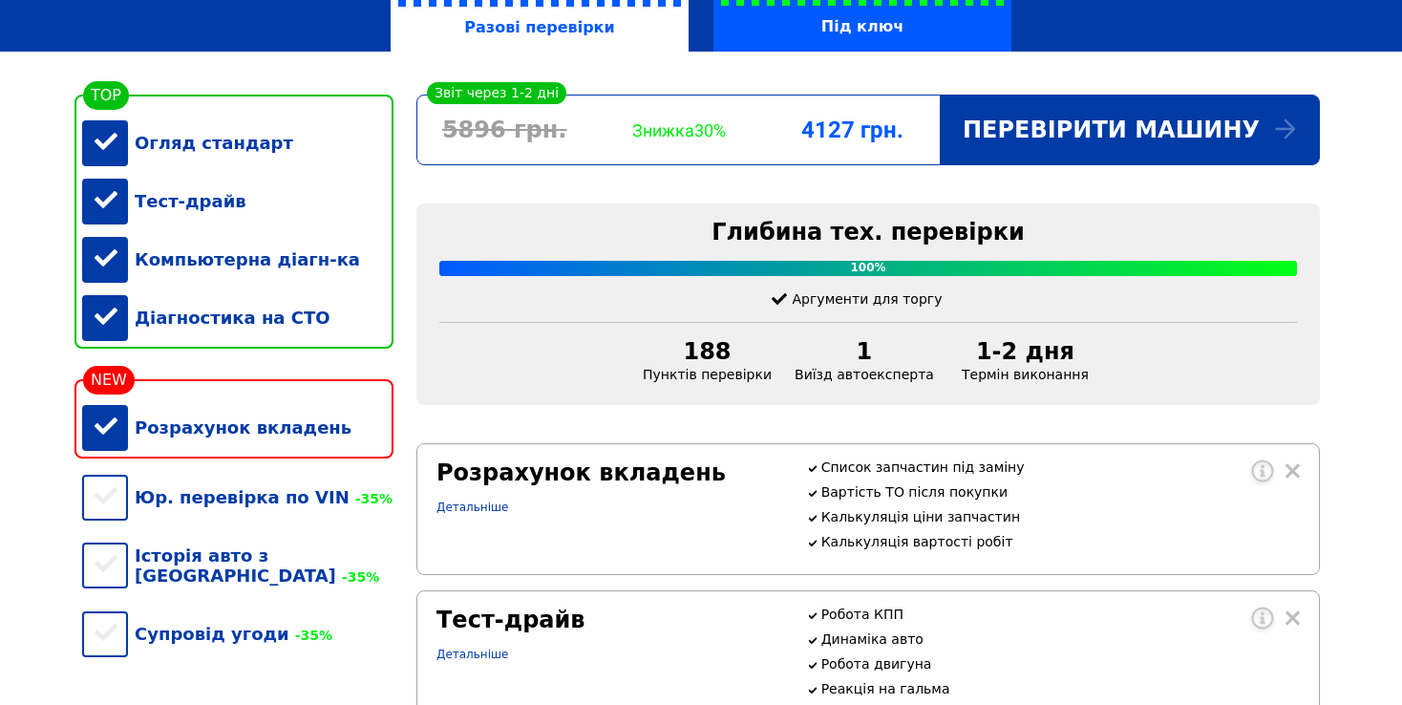
click at [122, 438] on div "Розрахунок вкладень" at bounding box center [237, 427] width 311 height 58
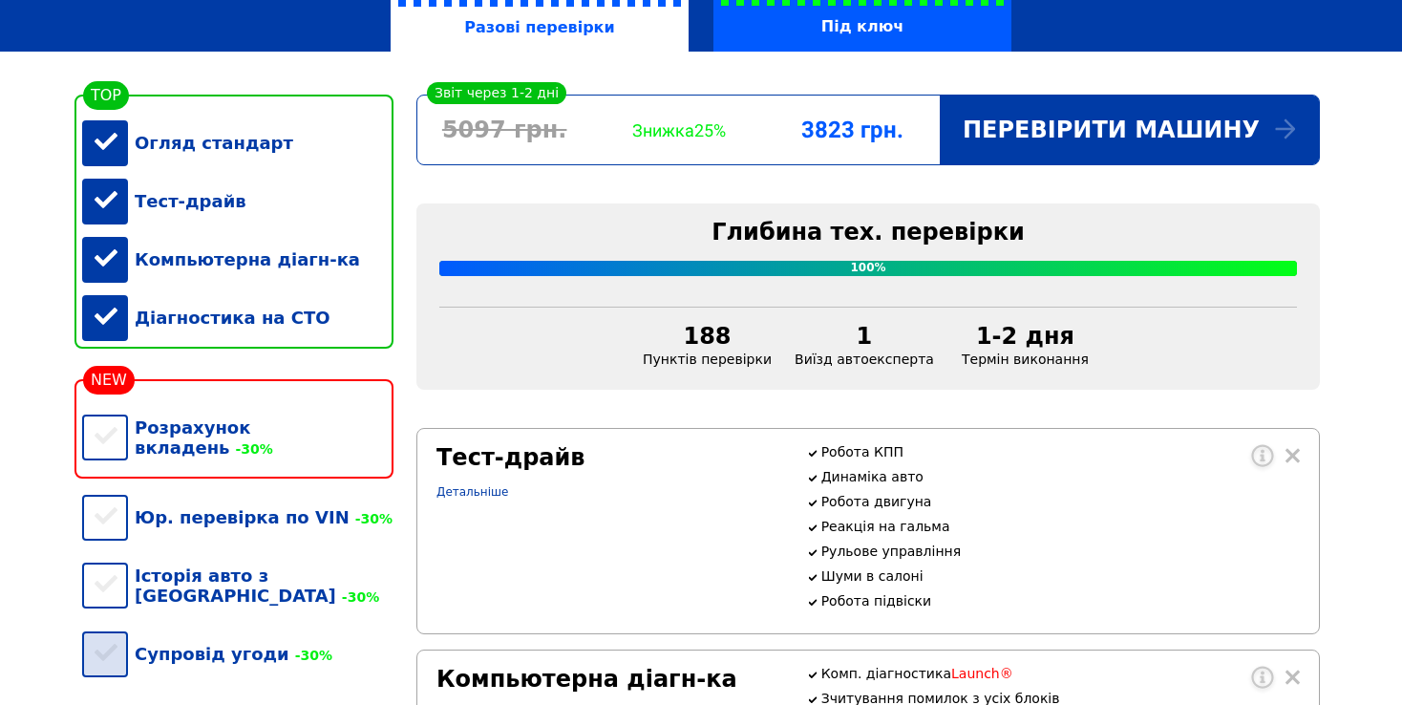
scroll to position [477, 0]
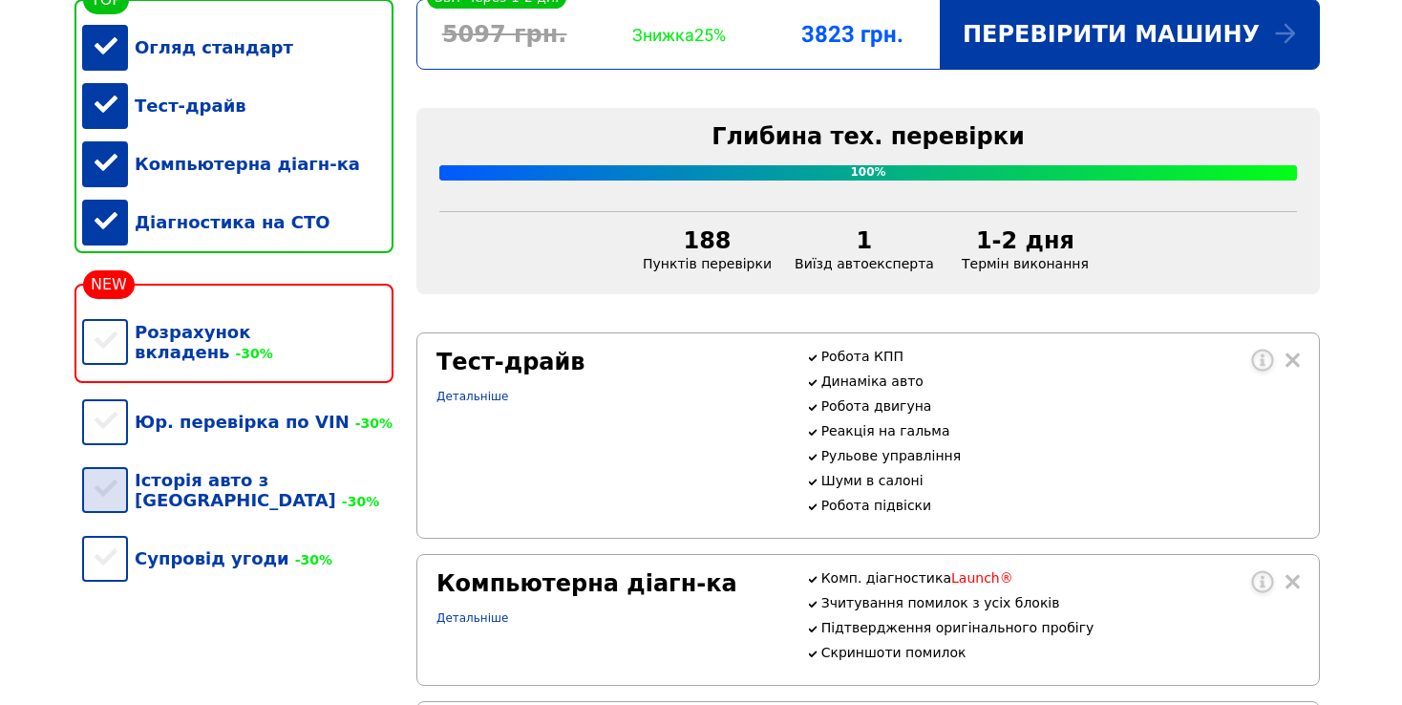
click at [116, 486] on div "Історія авто з США -30%" at bounding box center [237, 490] width 311 height 78
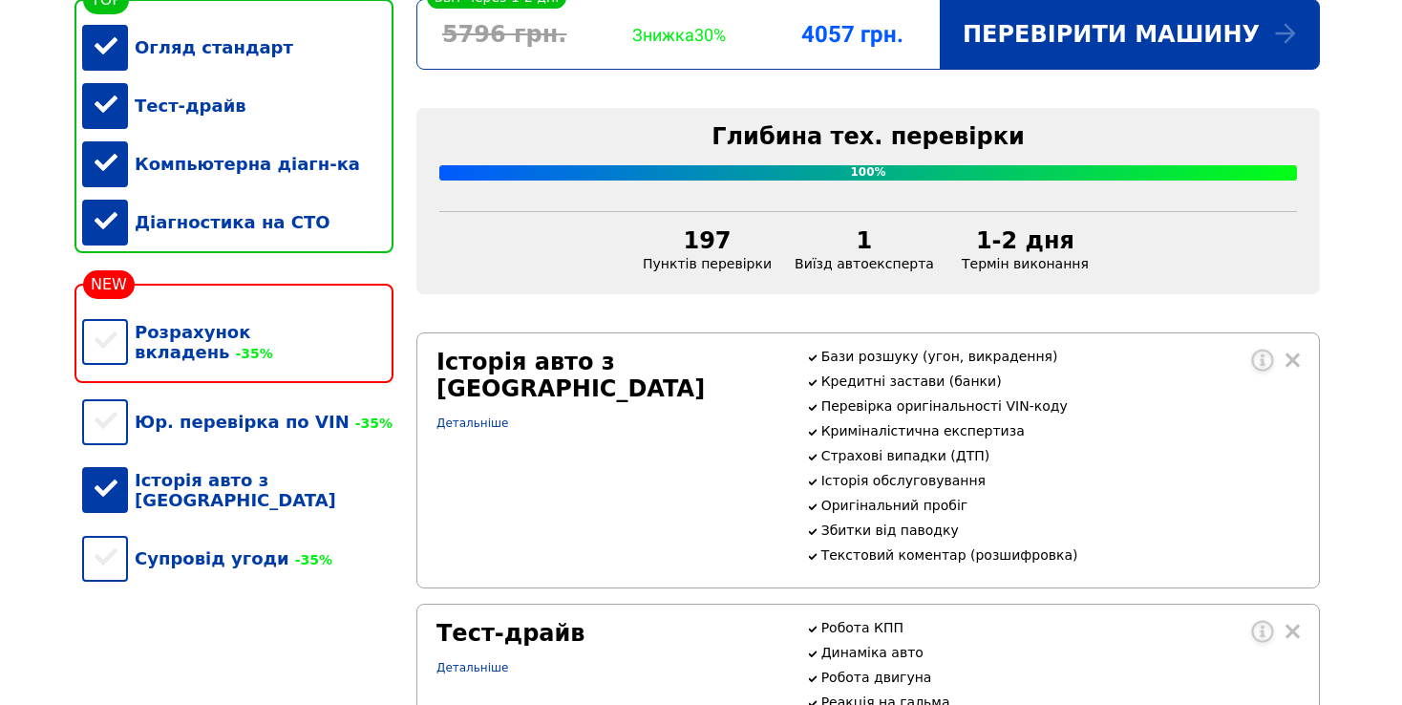
click at [114, 490] on div "Історія авто з США" at bounding box center [237, 490] width 311 height 78
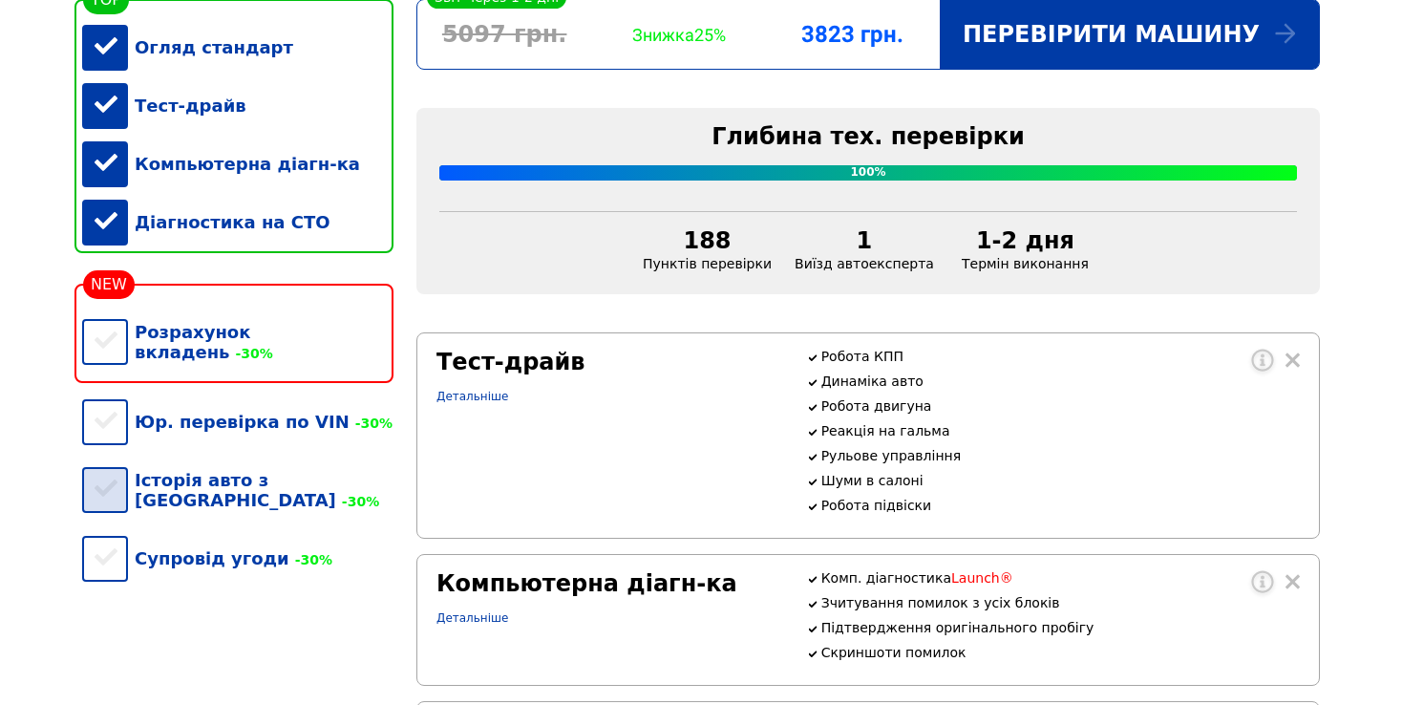
click at [113, 490] on div "Історія авто з США -30%" at bounding box center [237, 490] width 311 height 78
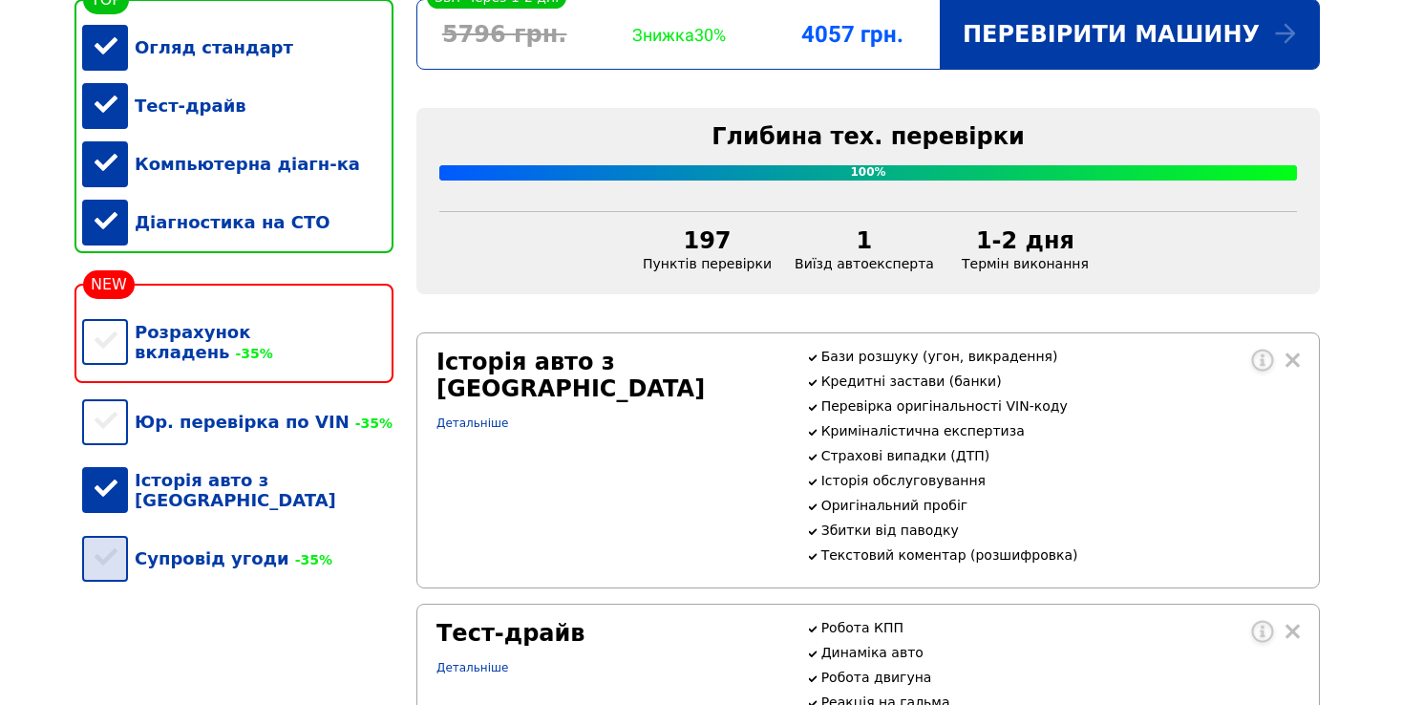
click at [105, 553] on div "Супровід угоди -35%" at bounding box center [237, 558] width 311 height 58
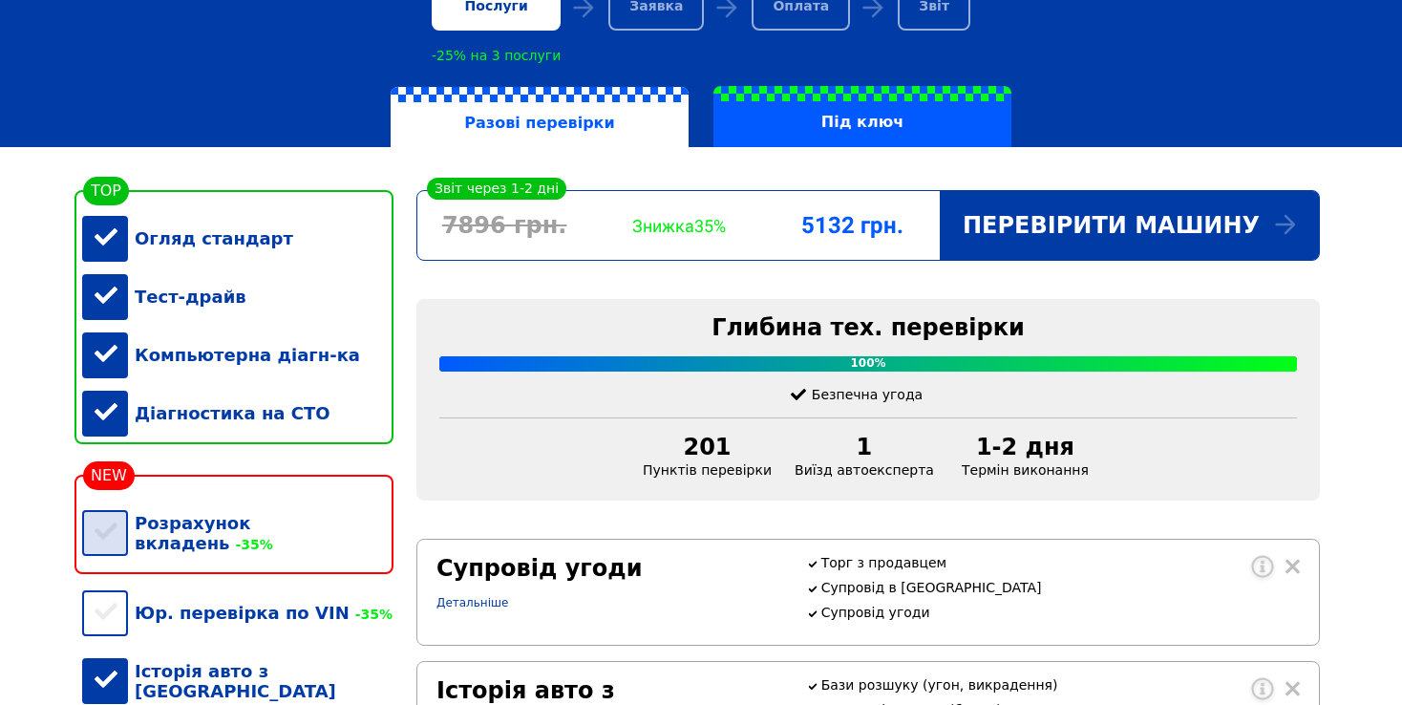
scroll to position [382, 0]
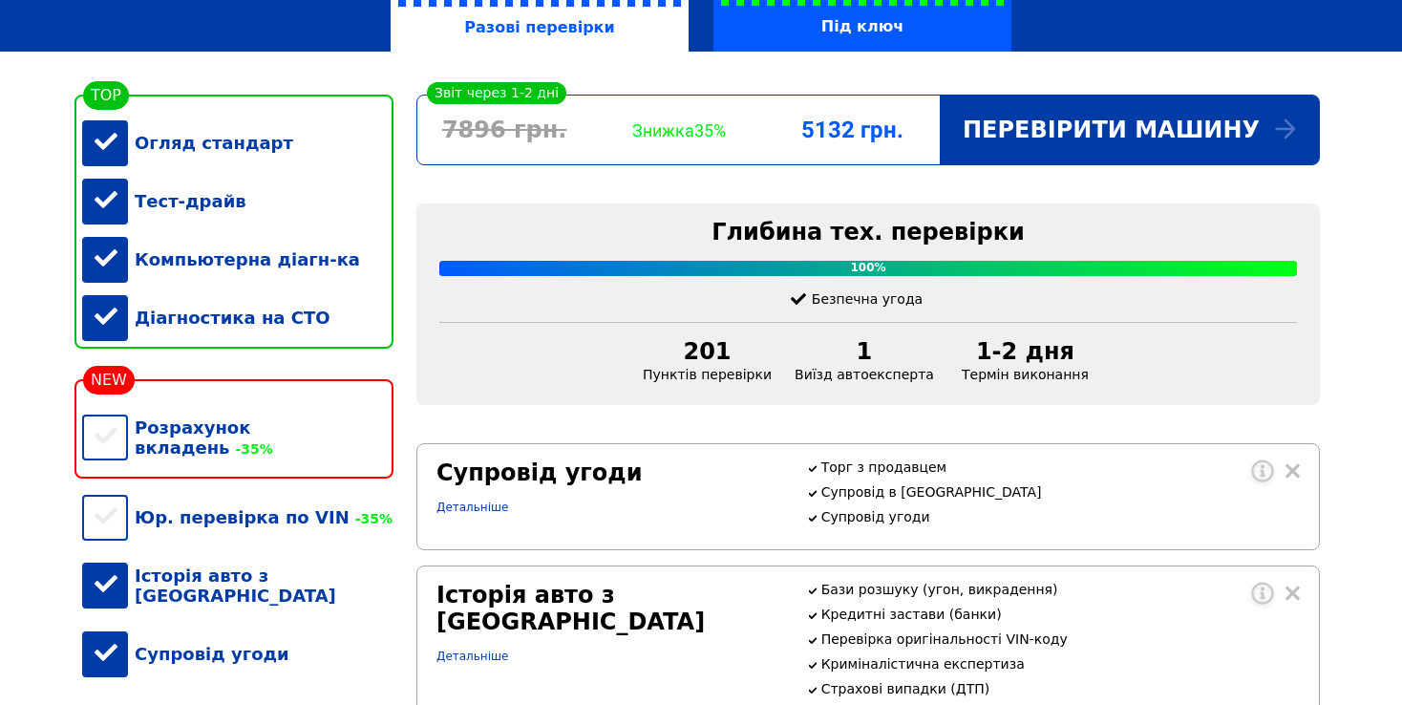
click at [119, 568] on div "Історія авто з США" at bounding box center [237, 585] width 311 height 78
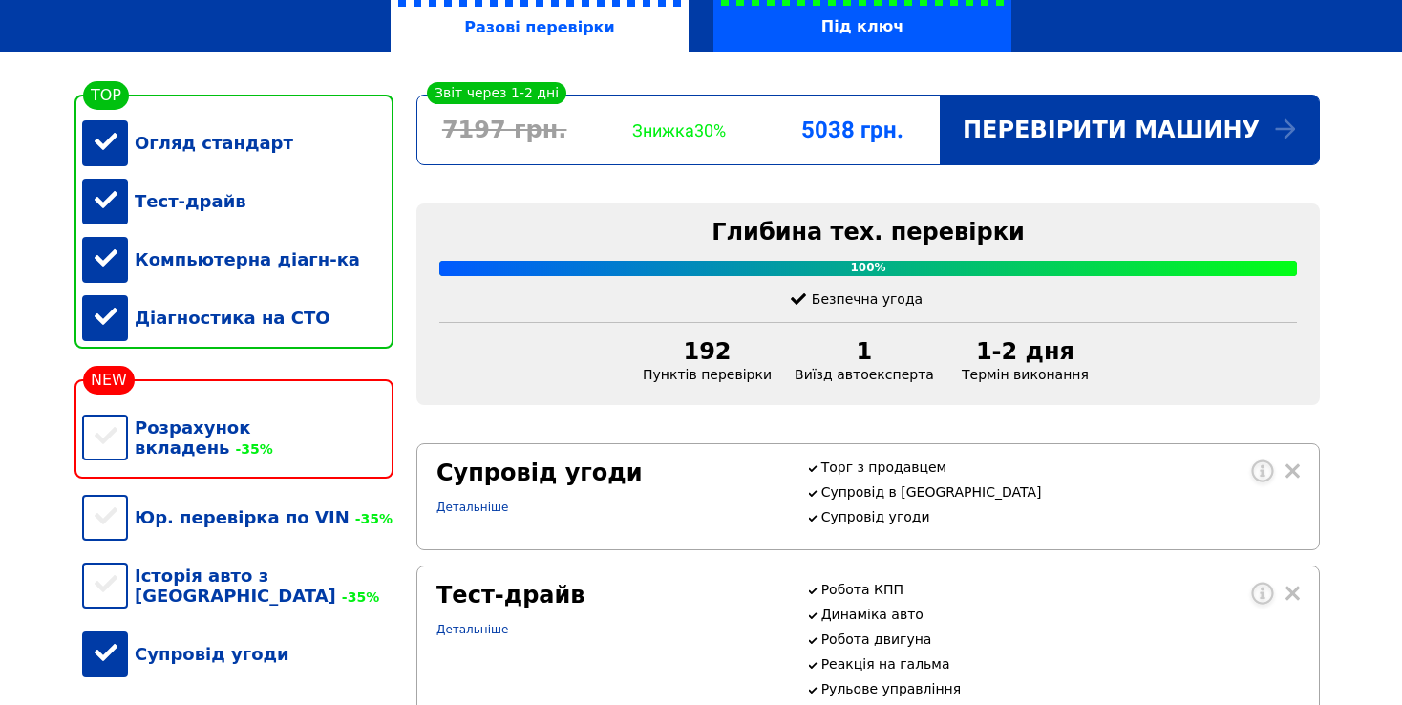
click at [117, 635] on div "Супровід угоди" at bounding box center [237, 654] width 311 height 58
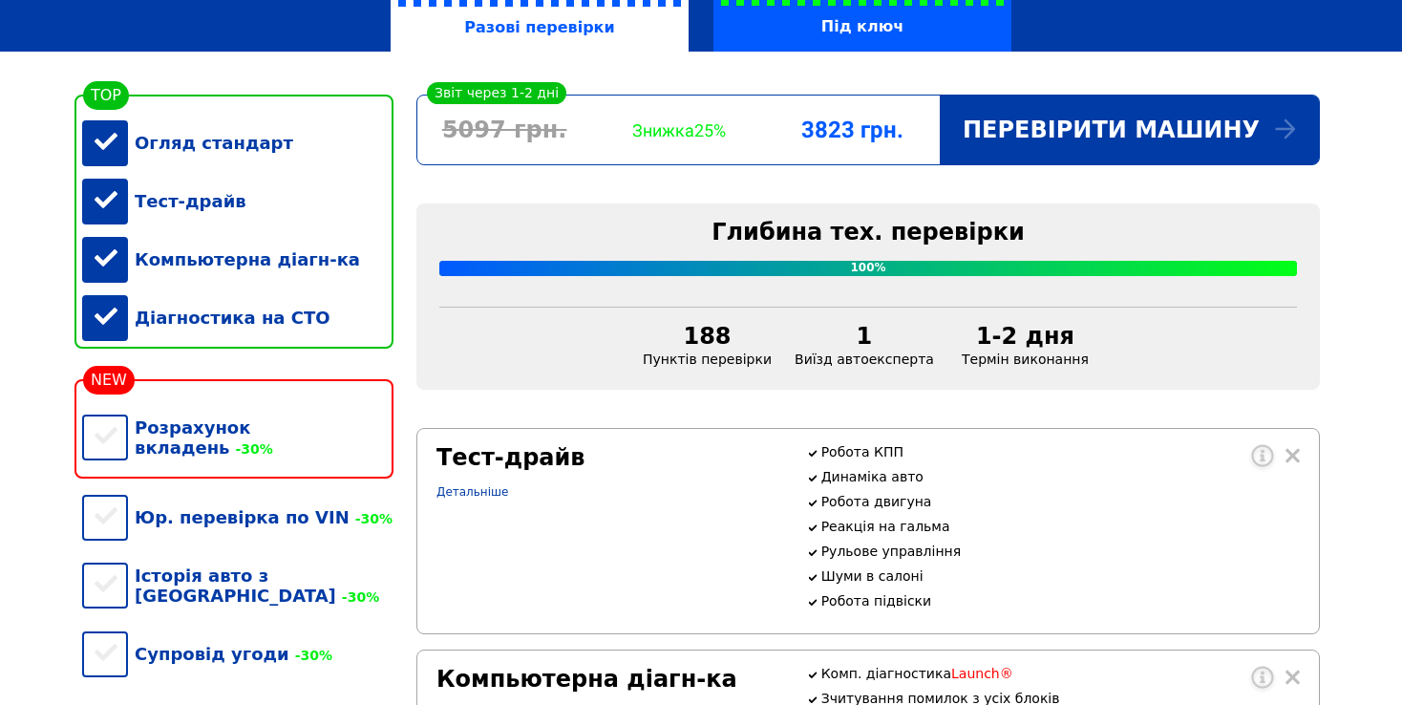
click at [111, 326] on div "Діагностика на СТО" at bounding box center [237, 317] width 311 height 58
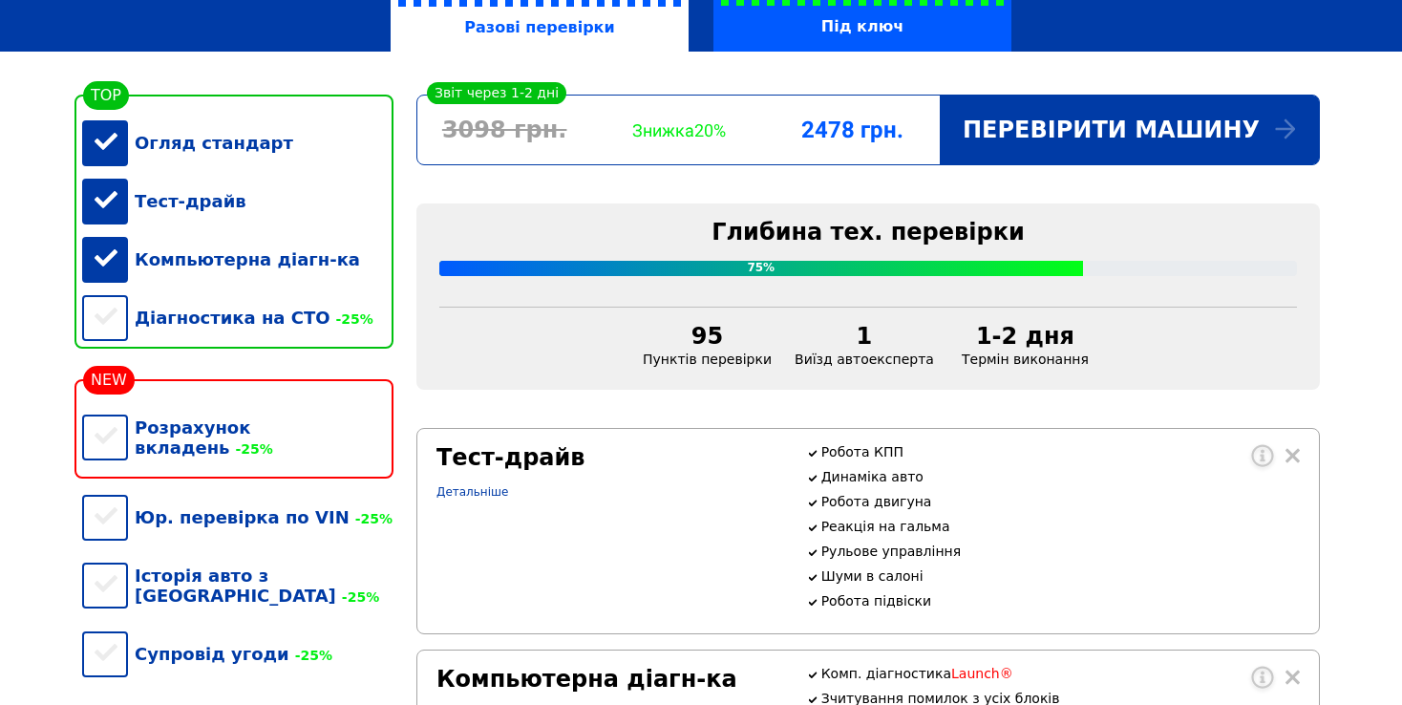
scroll to position [286, 0]
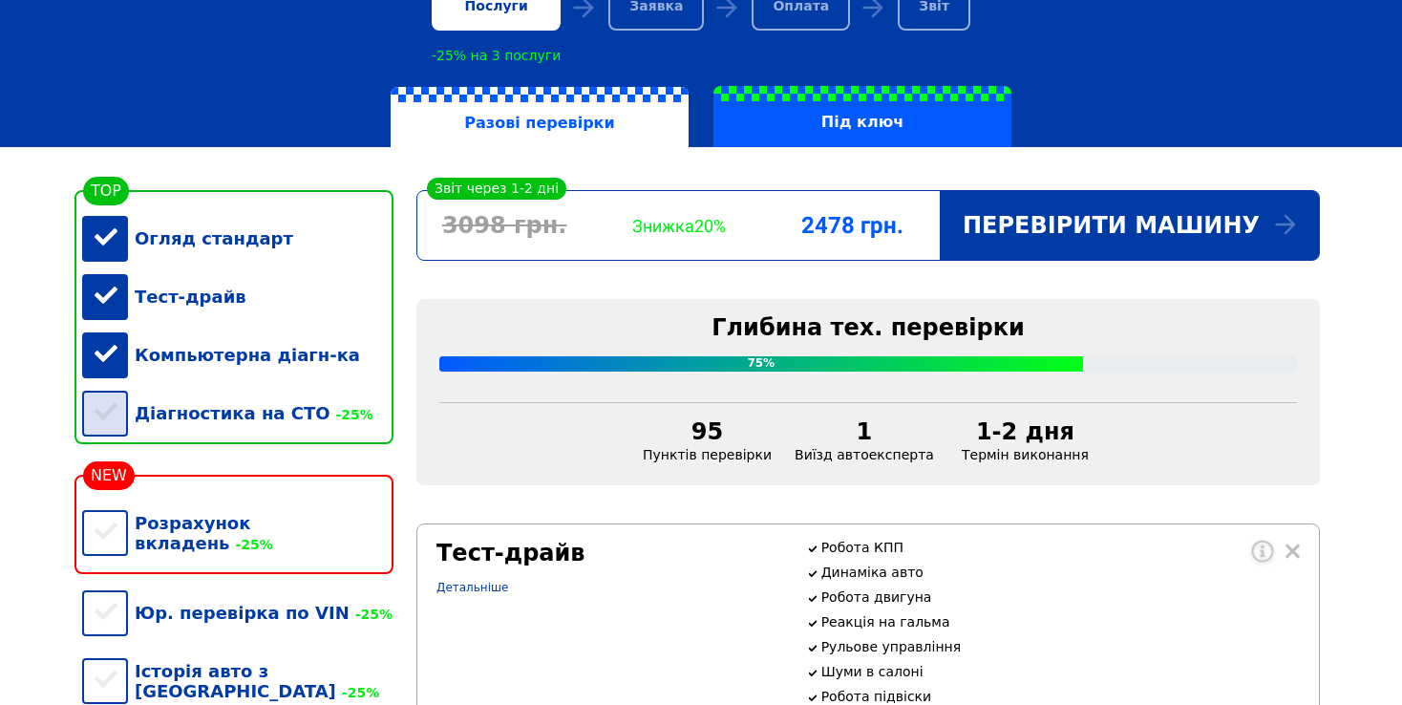
click at [114, 421] on div "Діагностика на СТО -25%" at bounding box center [237, 413] width 311 height 58
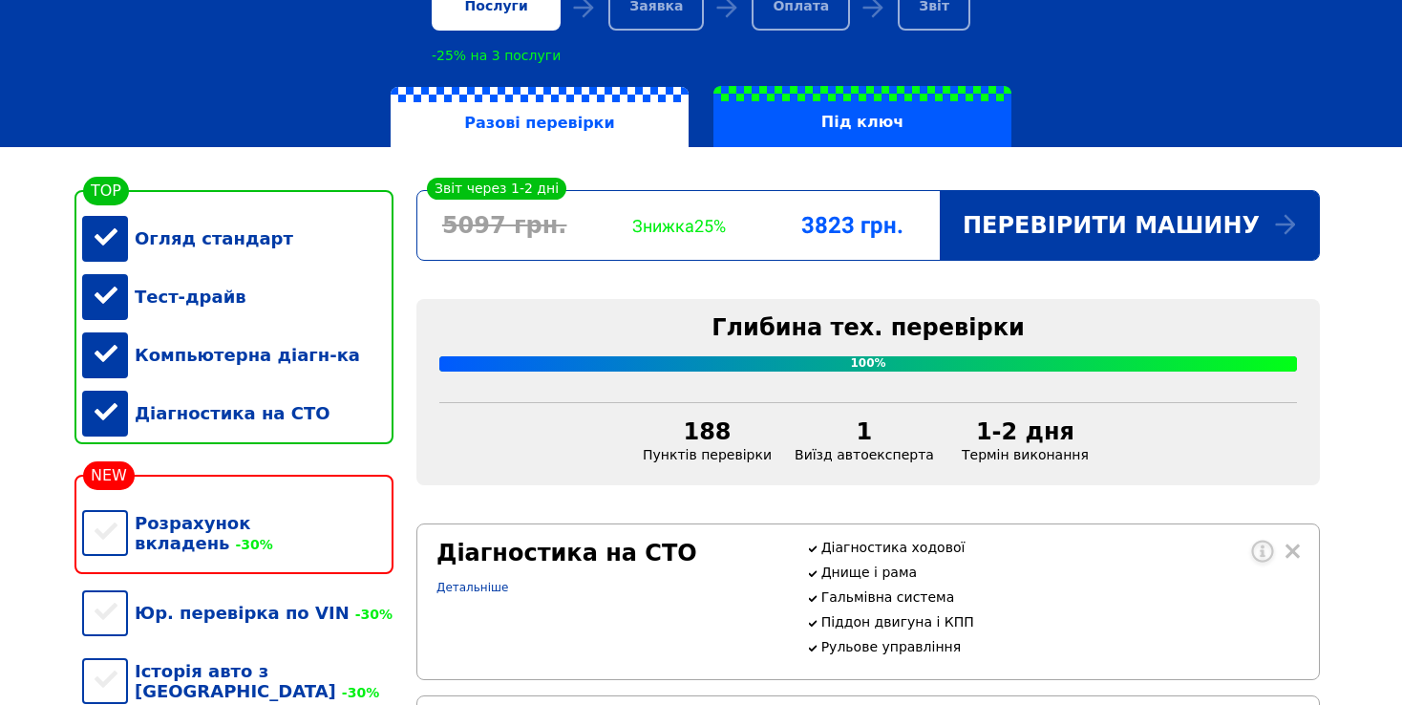
click at [111, 236] on div "Огляд стандарт" at bounding box center [237, 238] width 311 height 58
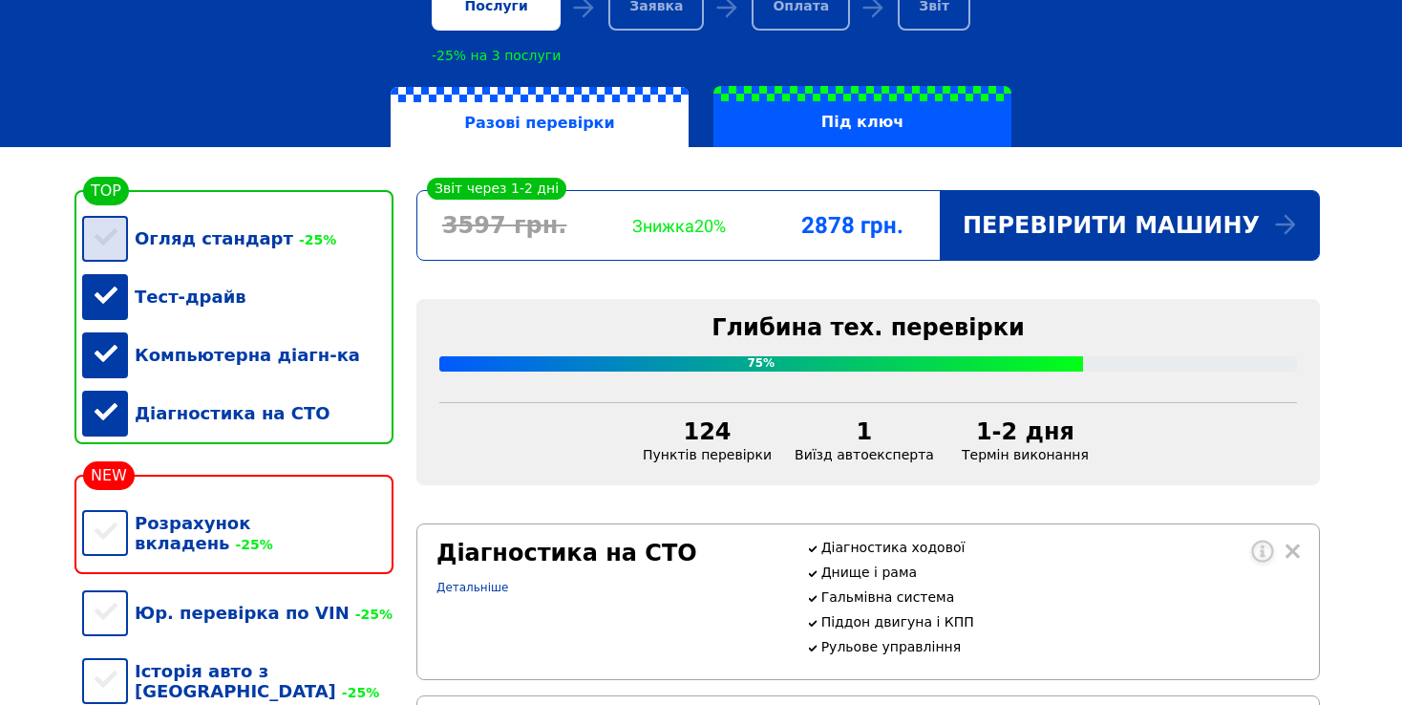
click at [112, 245] on div "Огляд стандарт -25%" at bounding box center [237, 238] width 311 height 58
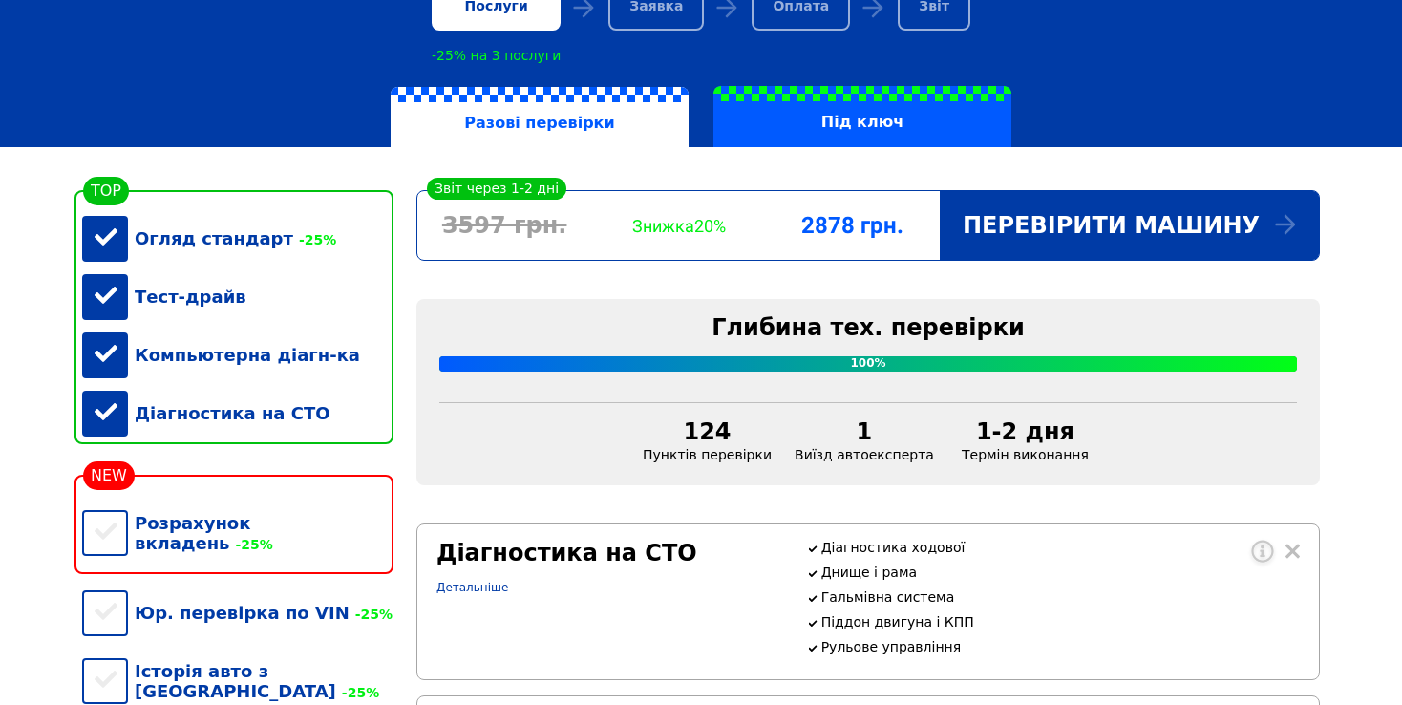
click at [110, 290] on div "Тест-драйв" at bounding box center [237, 296] width 311 height 58
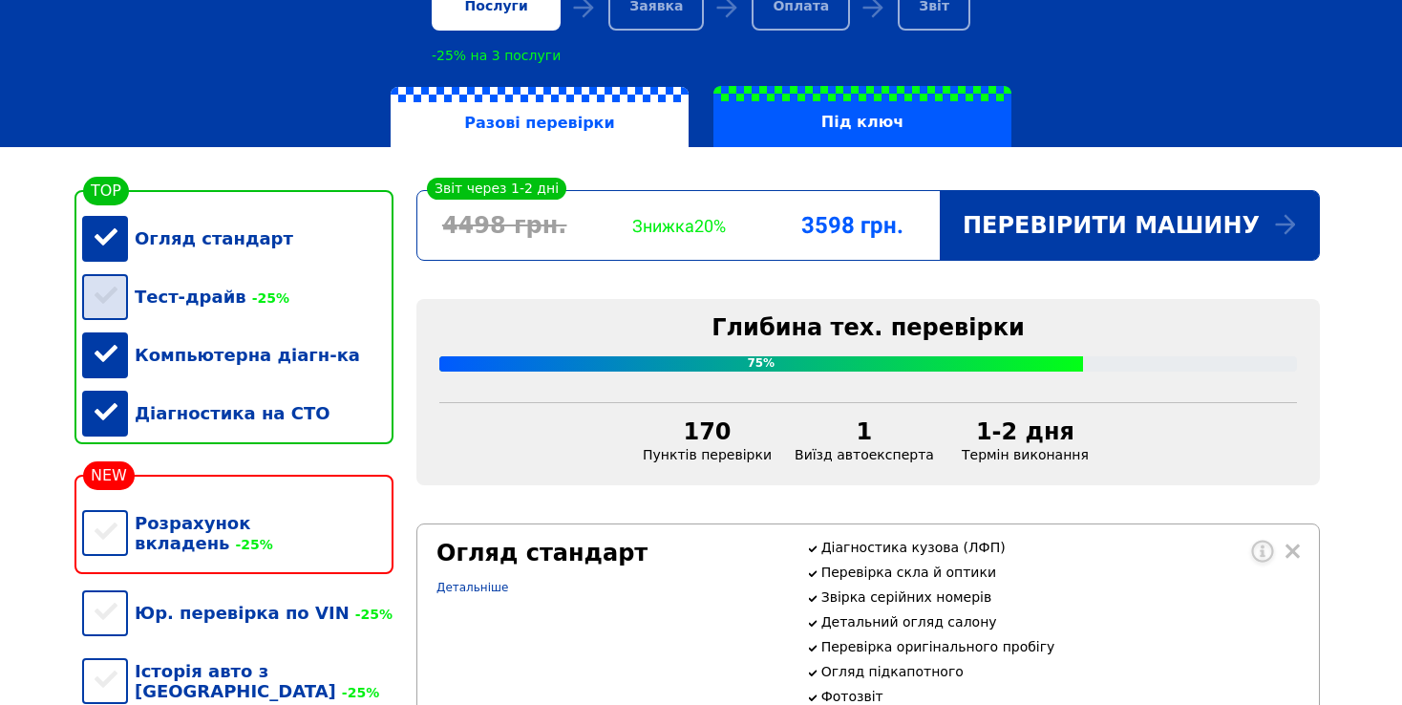
click at [110, 290] on div "Тест-драйв -25%" at bounding box center [237, 296] width 311 height 58
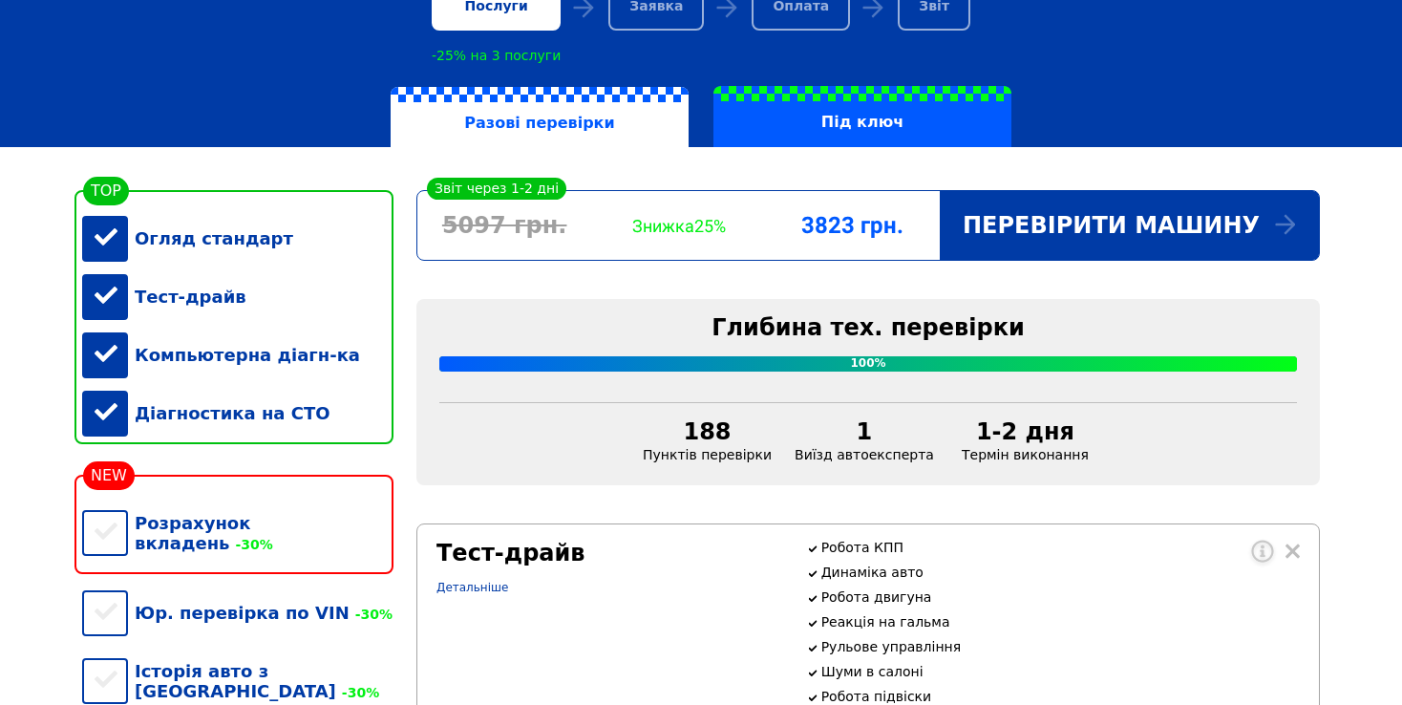
click at [106, 363] on div "Компьютерна діагн-ка" at bounding box center [237, 355] width 311 height 58
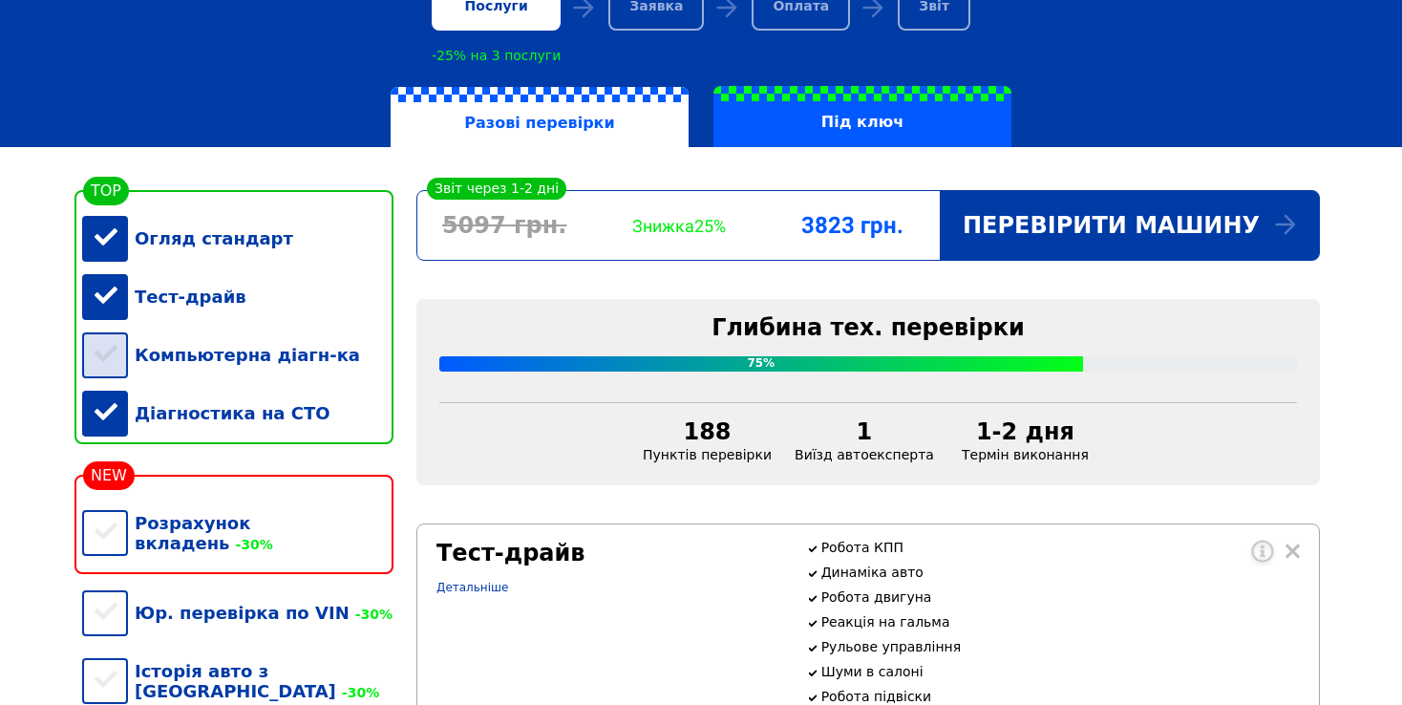
click at [106, 363] on div "Компьютерна діагн-ка" at bounding box center [237, 355] width 311 height 58
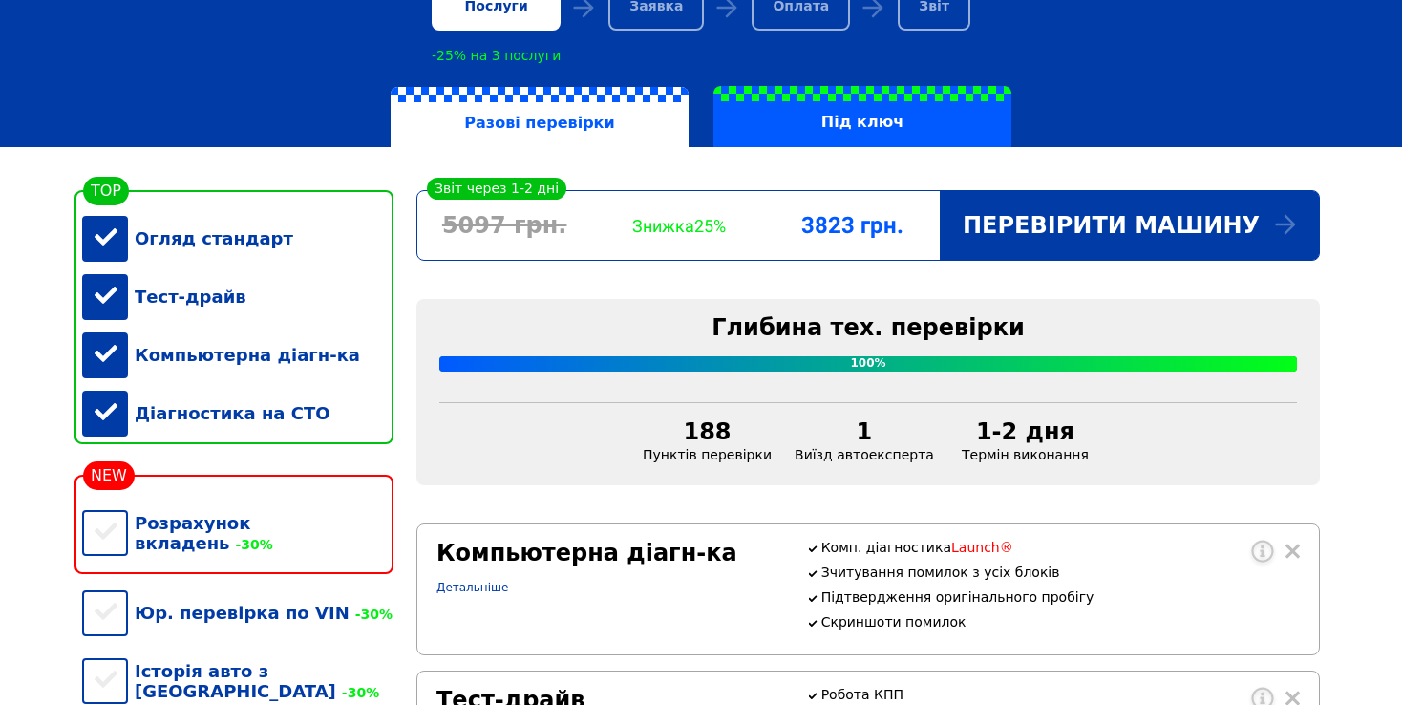
scroll to position [95, 0]
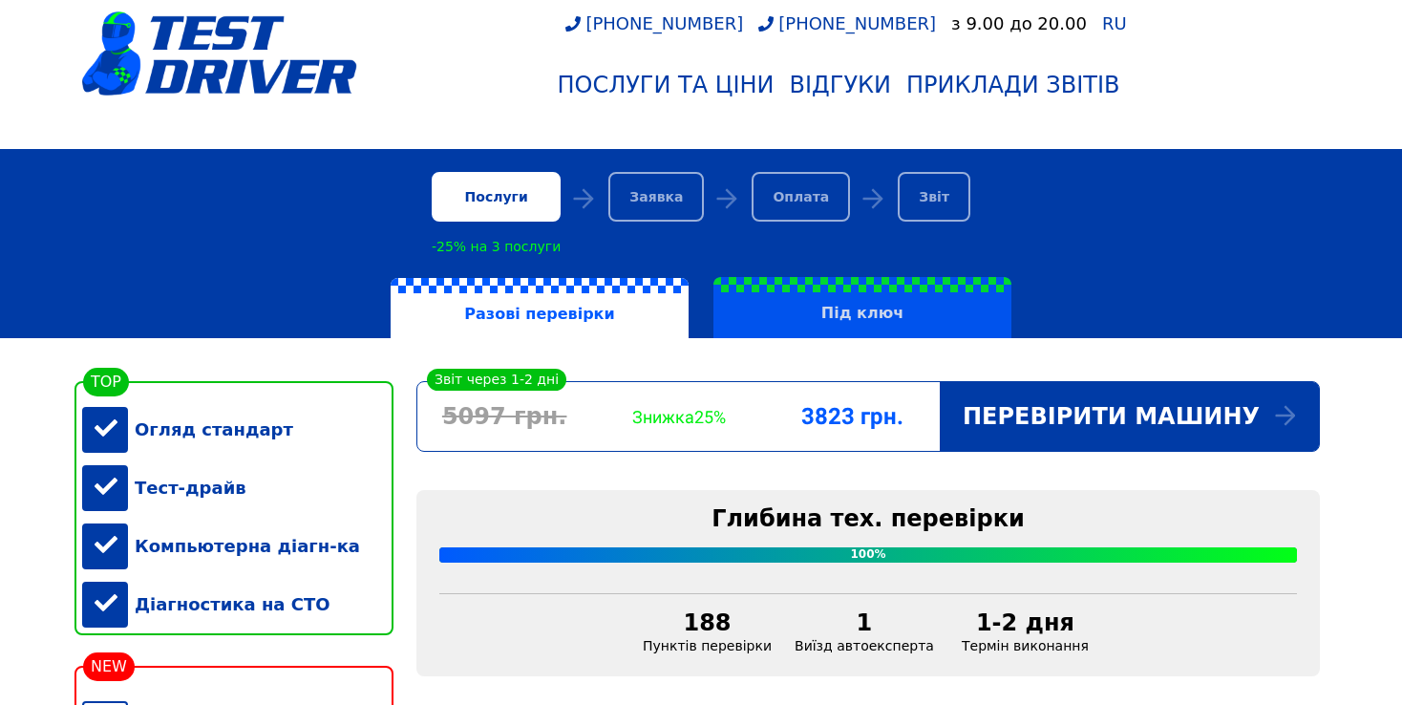
click at [924, 309] on label "Під ключ" at bounding box center [862, 307] width 298 height 61
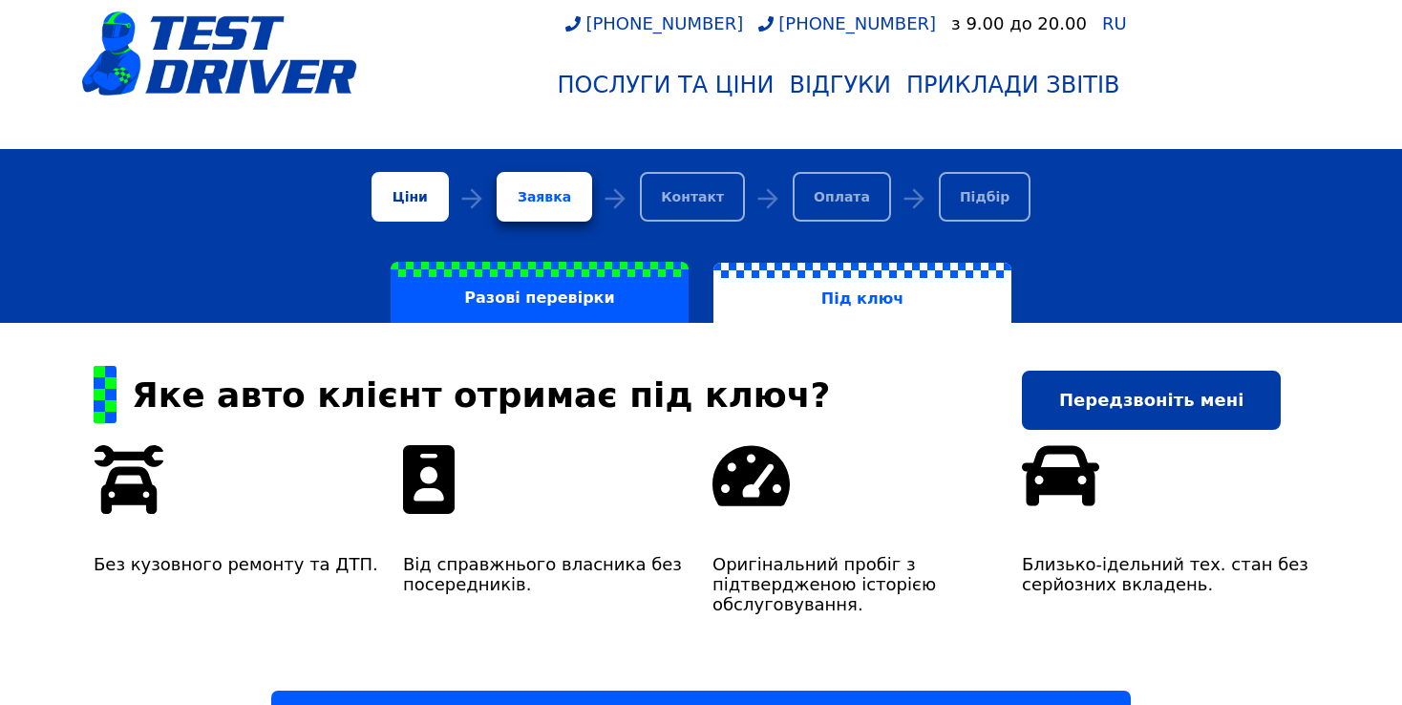
scroll to position [191, 0]
